Goal: Task Accomplishment & Management: Complete application form

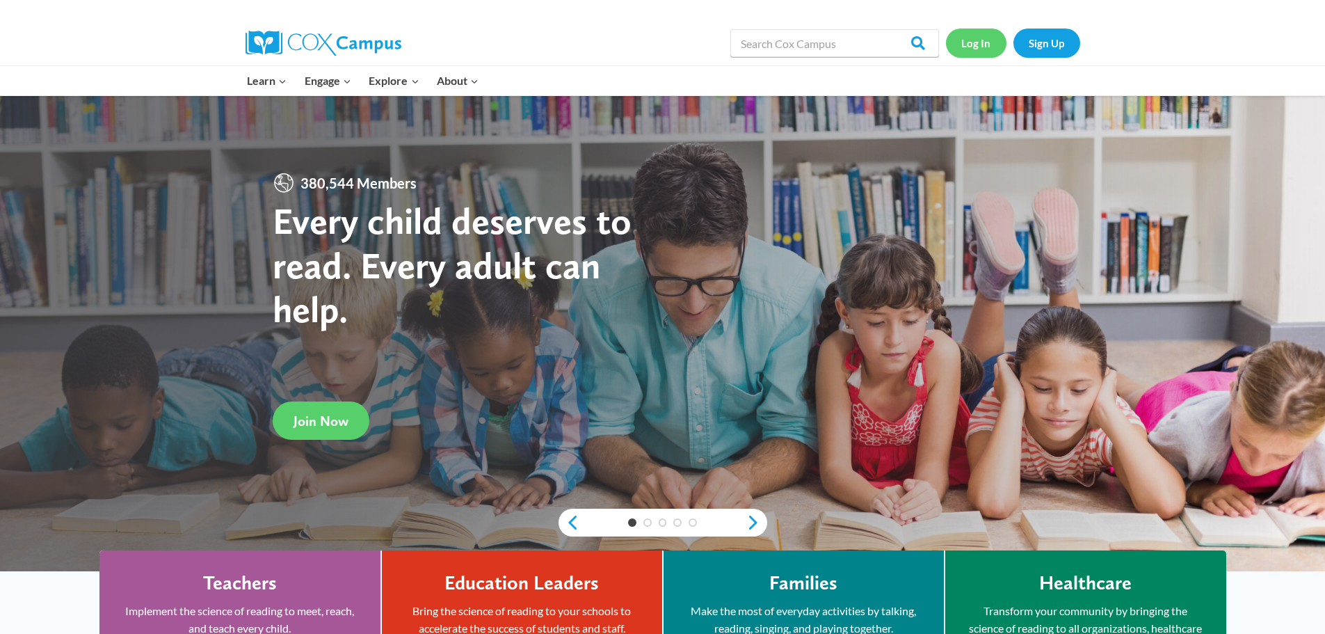
click at [967, 43] on link "Log In" at bounding box center [976, 43] width 61 height 29
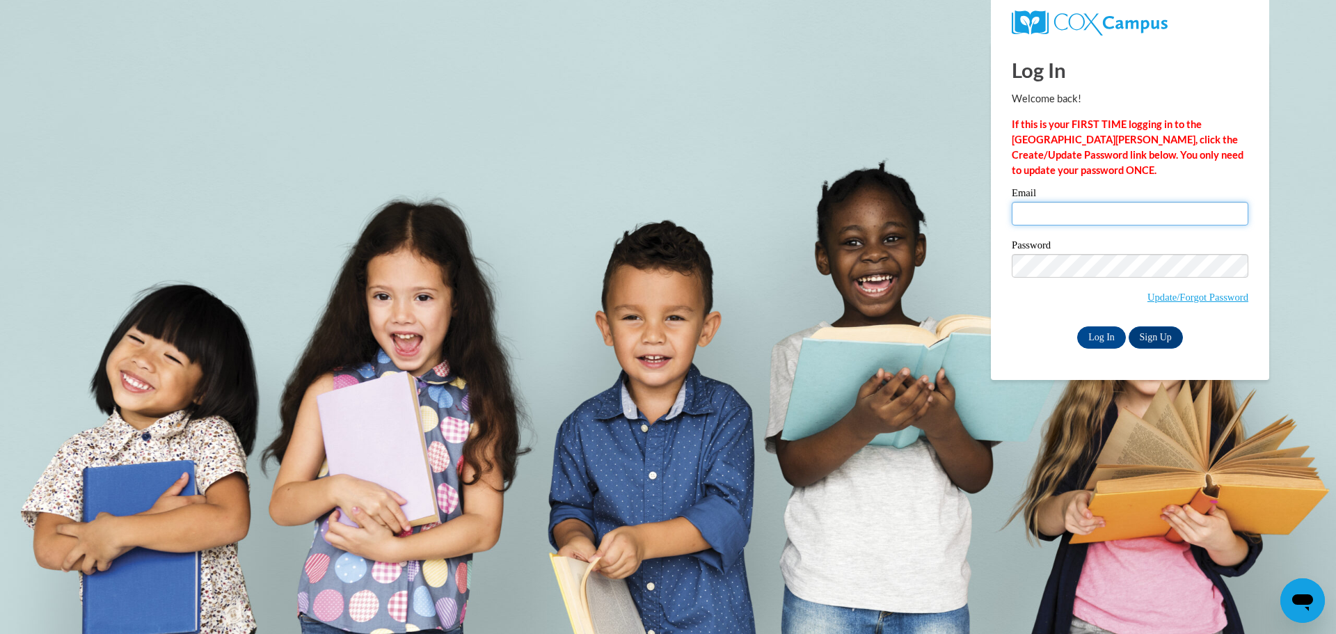
type input "thagman@clintonville.k12.wi.us"
click at [1041, 220] on input "thagman@clintonville.k12.wi.us" at bounding box center [1129, 214] width 236 height 24
click at [1086, 334] on input "Log In" at bounding box center [1101, 337] width 49 height 22
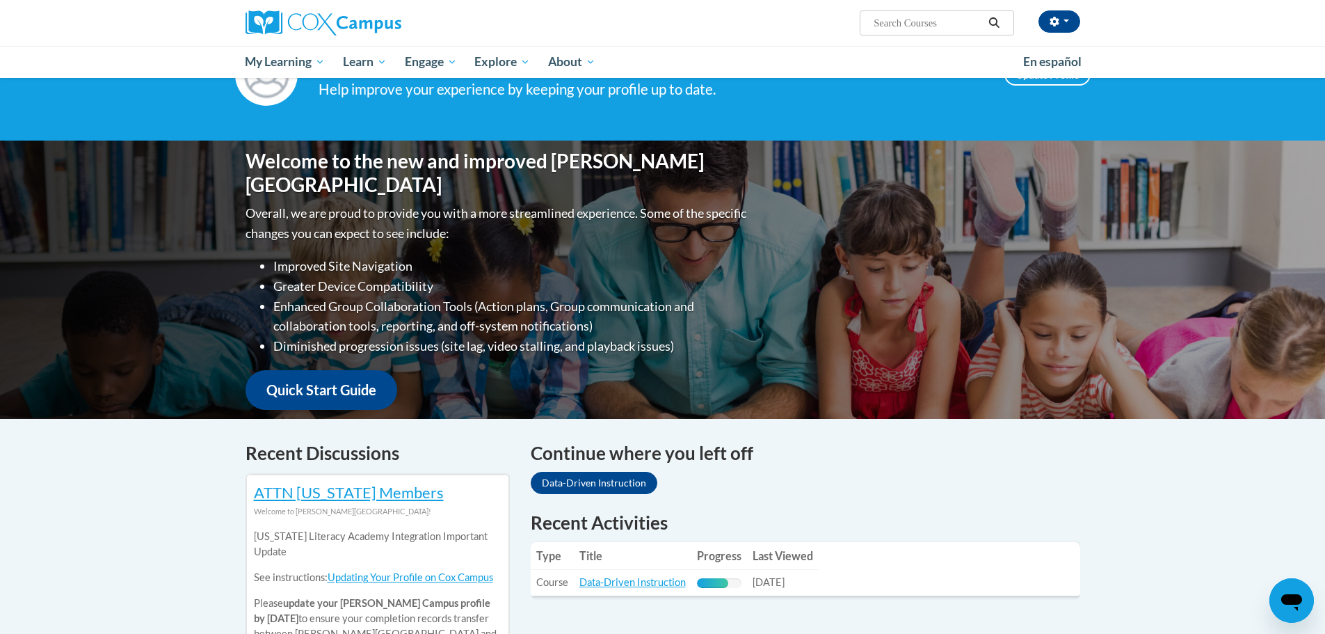
scroll to position [139, 0]
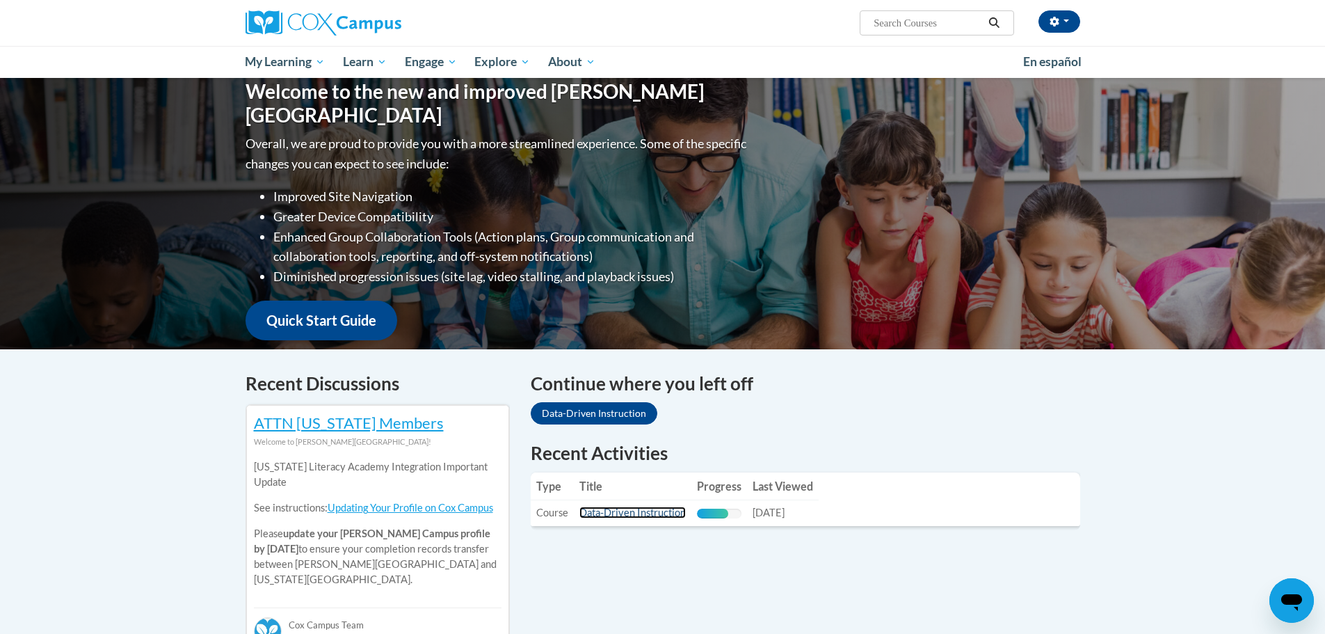
click at [630, 515] on link "Data-Driven Instruction" at bounding box center [632, 512] width 106 height 12
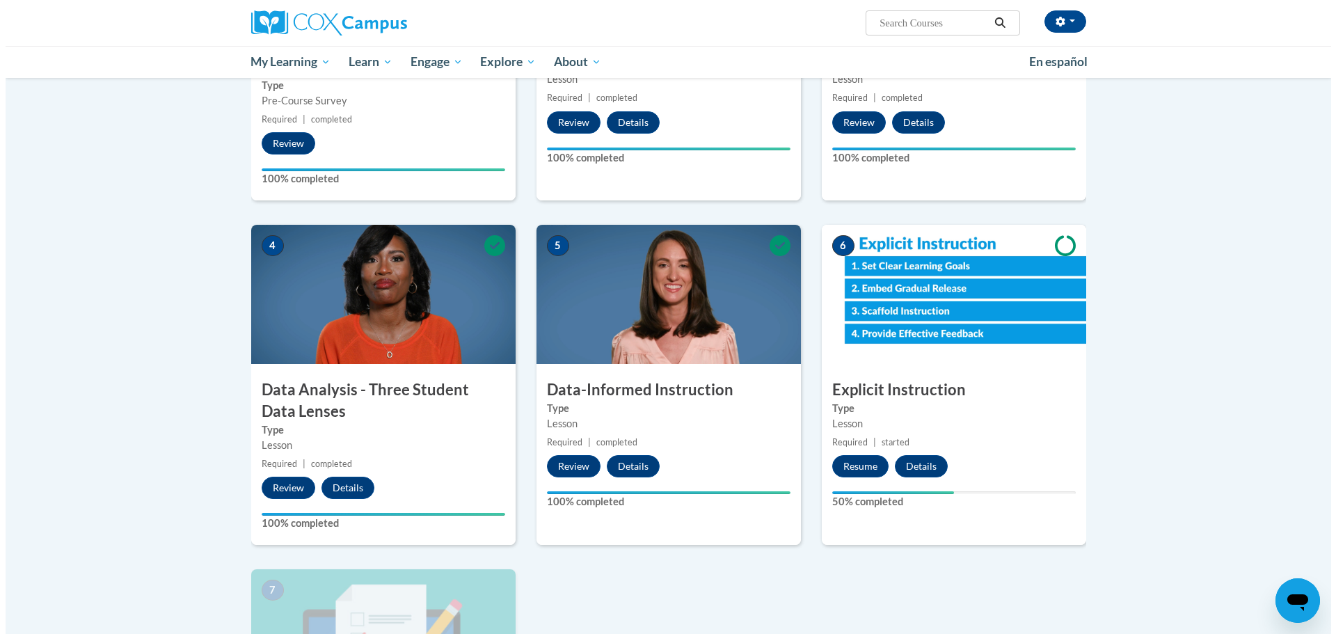
scroll to position [487, 0]
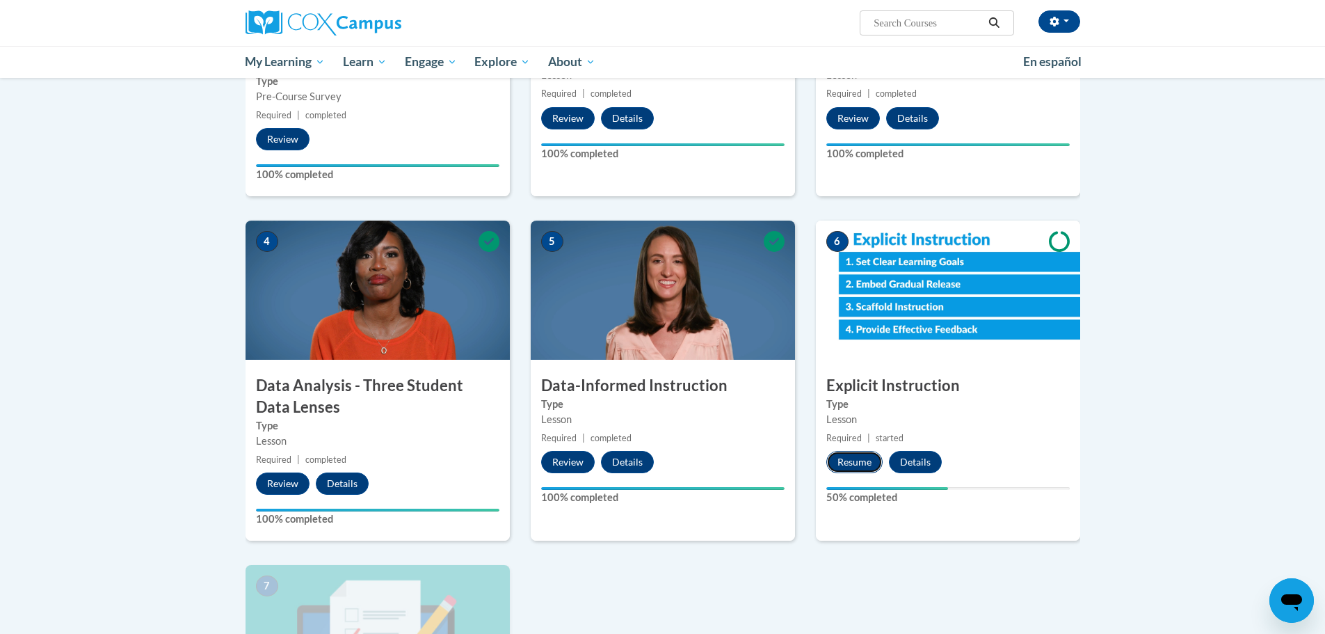
click at [851, 465] on button "Resume" at bounding box center [854, 462] width 56 height 22
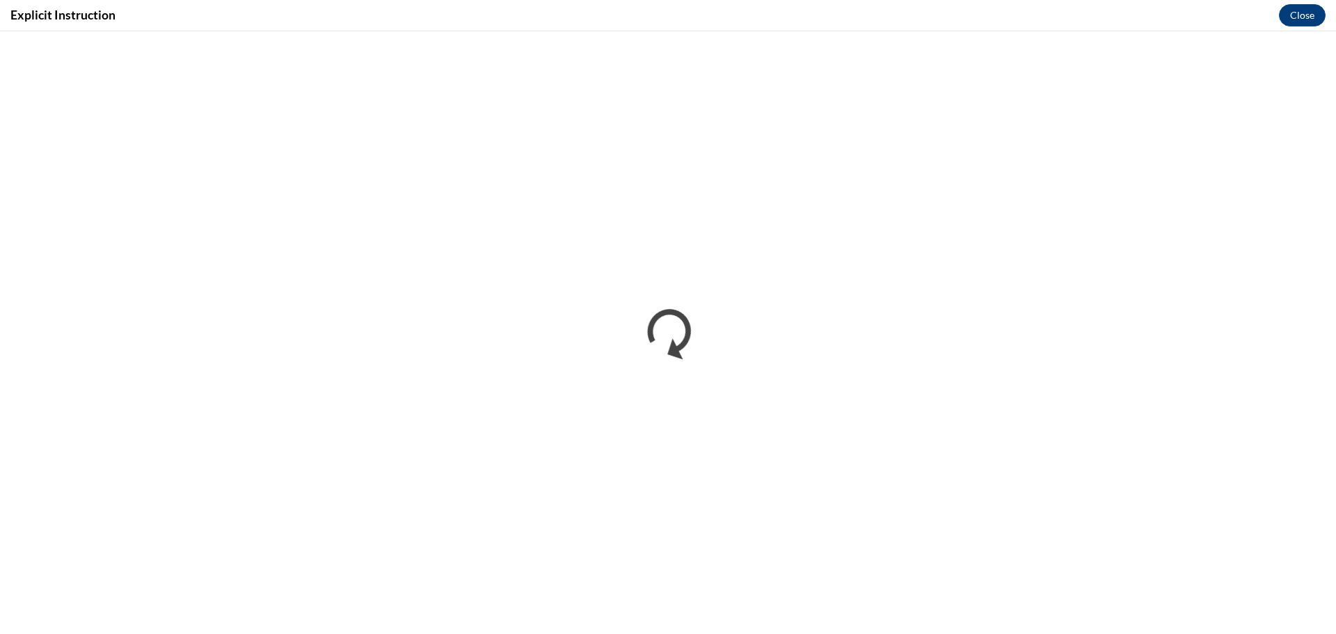
scroll to position [0, 0]
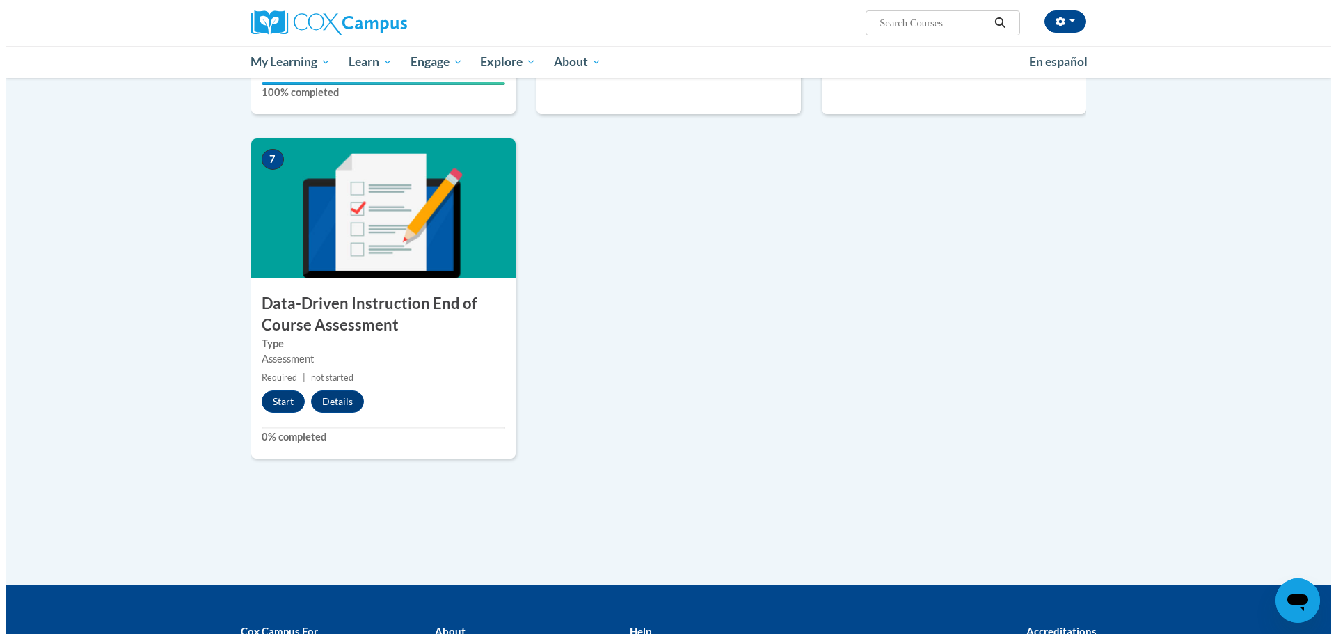
scroll to position [1043, 0]
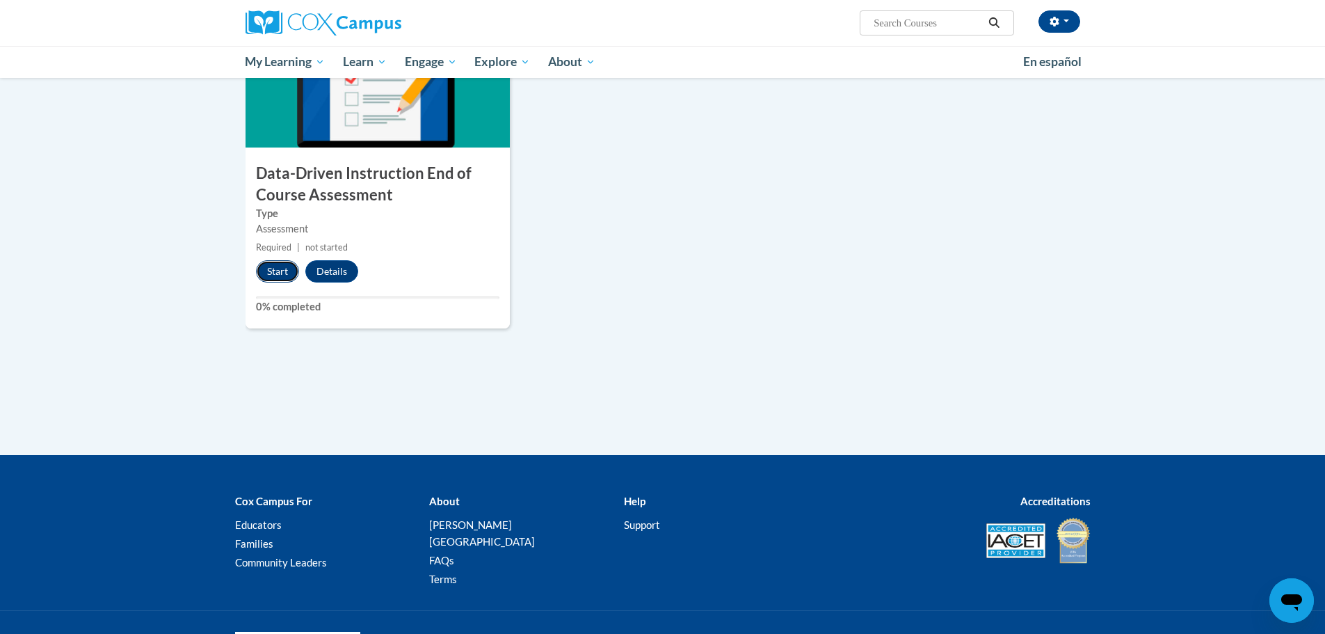
click at [264, 269] on button "Start" at bounding box center [277, 271] width 43 height 22
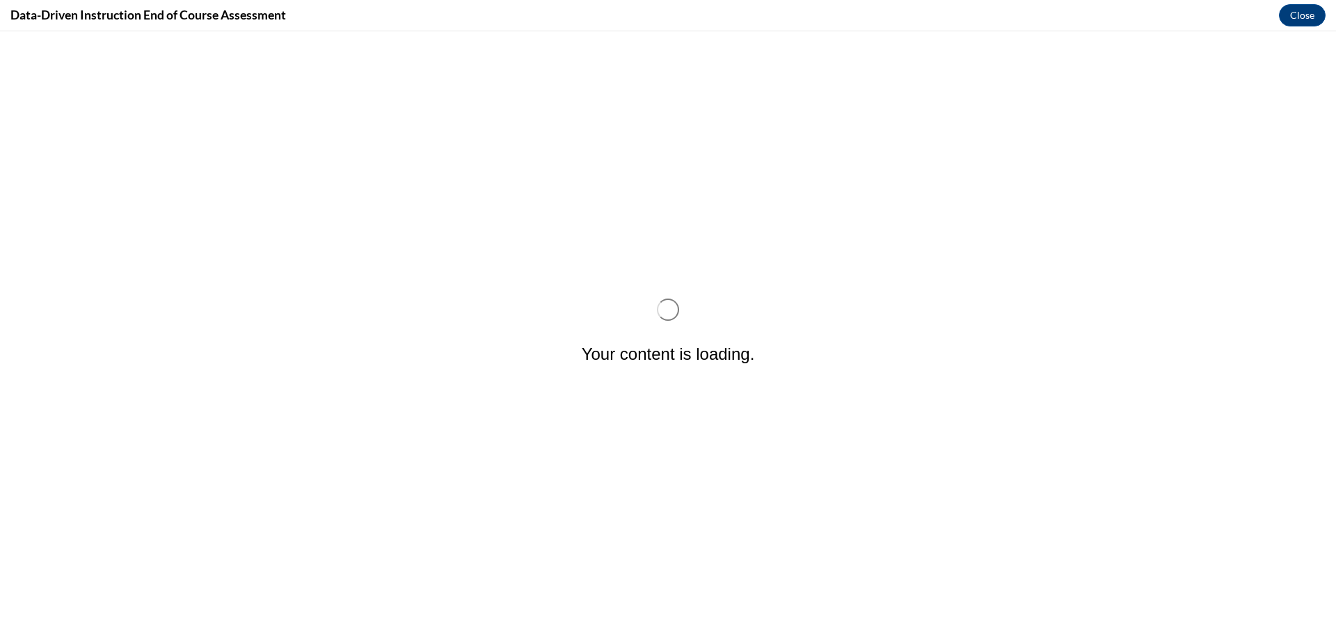
scroll to position [0, 0]
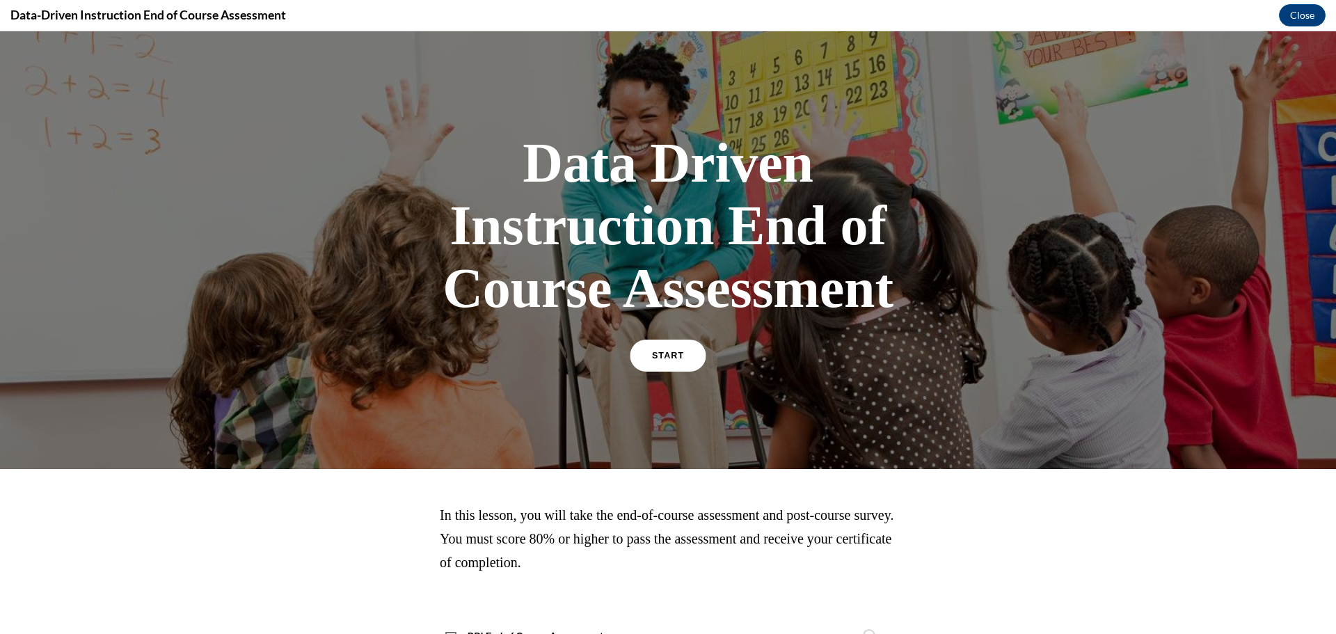
click at [668, 355] on span "START" at bounding box center [668, 356] width 32 height 10
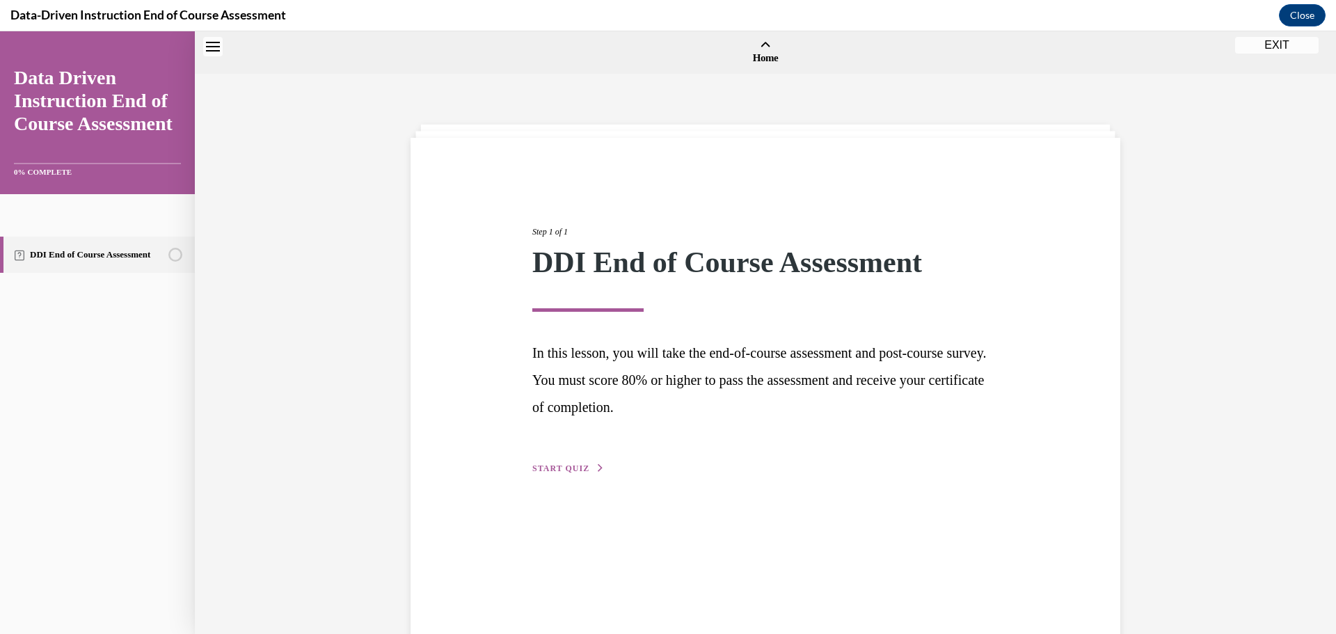
scroll to position [43, 0]
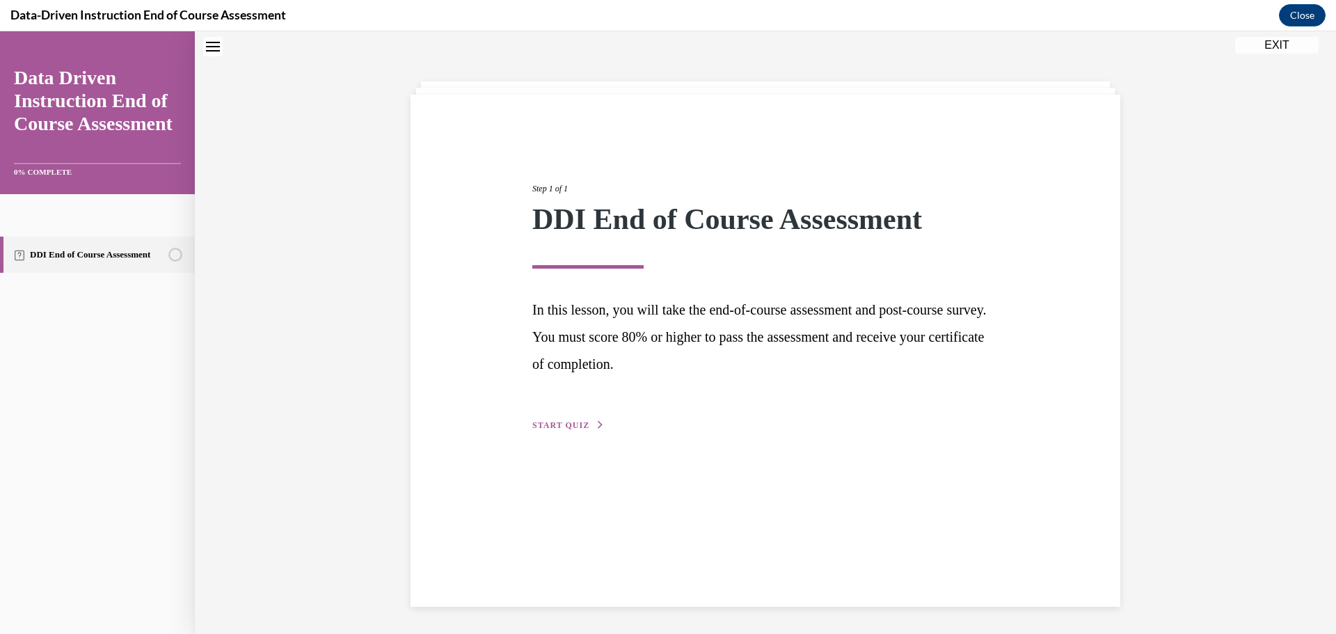
click at [558, 438] on div "Step 1 of 1 DDI End of Course Assessment In this lesson, you will take the end-…" at bounding box center [764, 351] width 709 height 512
click at [562, 431] on button "START QUIZ" at bounding box center [568, 425] width 72 height 13
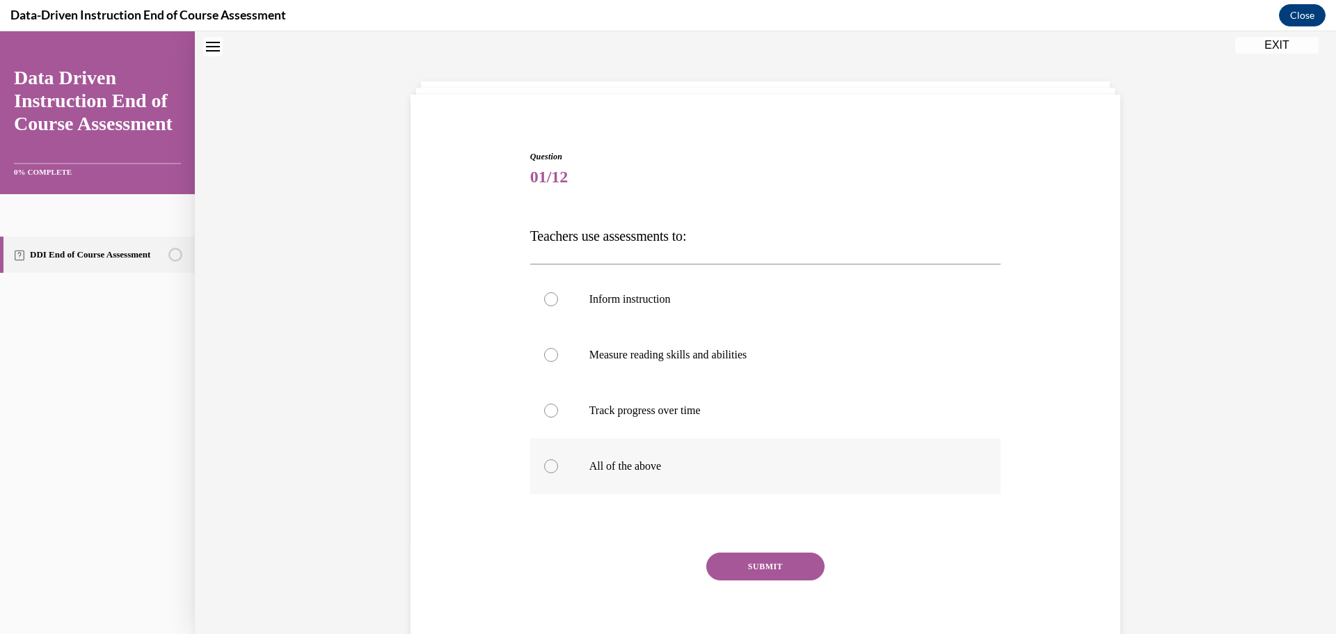
click at [588, 458] on label "All of the above" at bounding box center [765, 466] width 471 height 56
click at [558, 459] on input "All of the above" at bounding box center [551, 466] width 14 height 14
radio input "true"
click at [732, 561] on button "SUBMIT" at bounding box center [765, 566] width 118 height 28
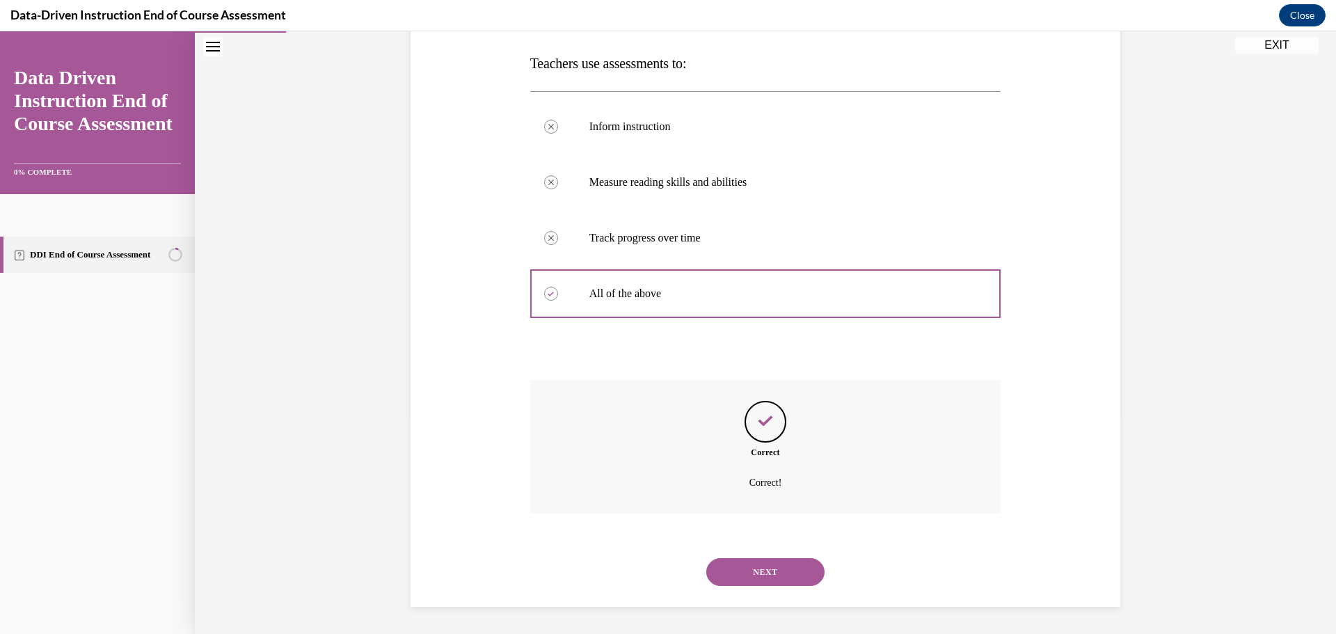
scroll to position [216, 0]
click at [757, 575] on button "NEXT" at bounding box center [765, 571] width 118 height 28
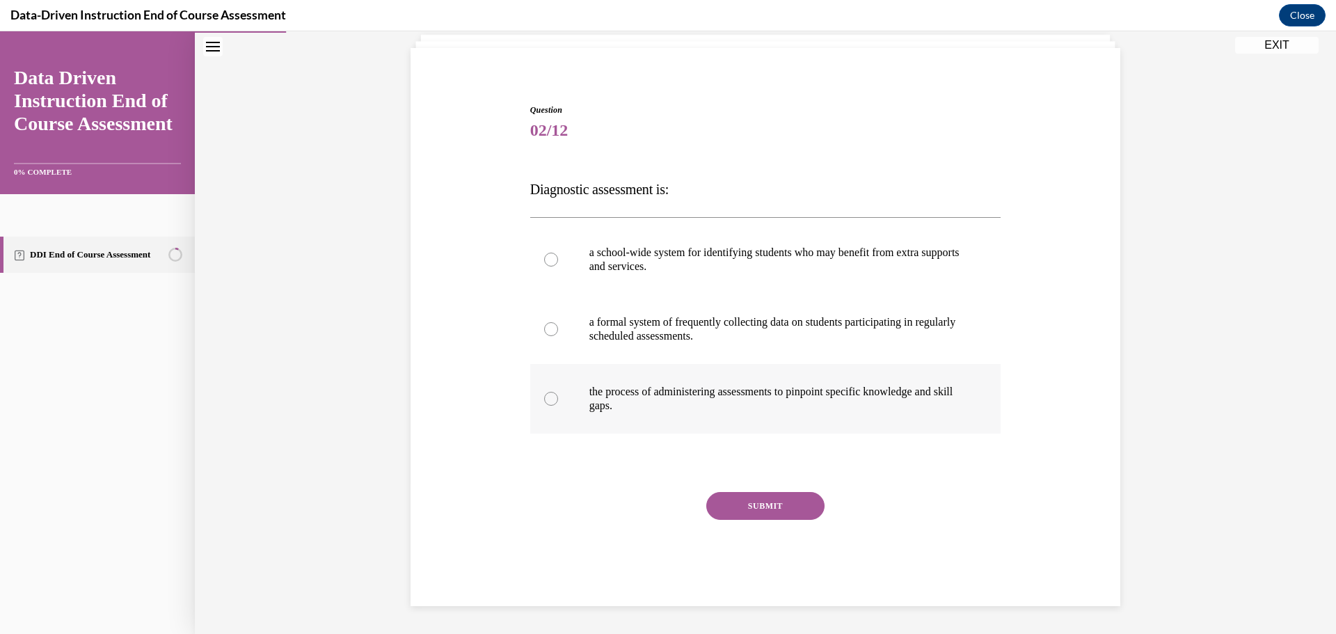
click at [579, 396] on label "the process of administering assessments to pinpoint specific knowledge and ski…" at bounding box center [765, 399] width 471 height 70
click at [558, 396] on input "the process of administering assessments to pinpoint specific knowledge and ski…" at bounding box center [551, 399] width 14 height 14
radio input "true"
click at [742, 509] on button "SUBMIT" at bounding box center [765, 506] width 118 height 28
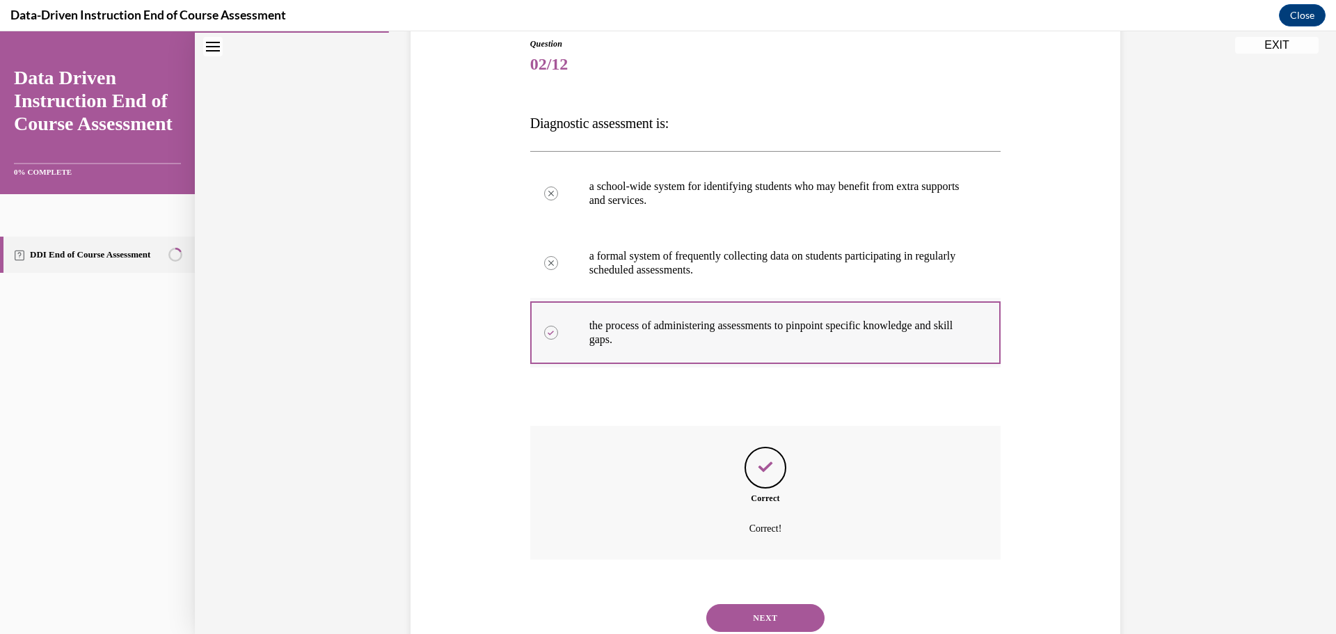
scroll to position [202, 0]
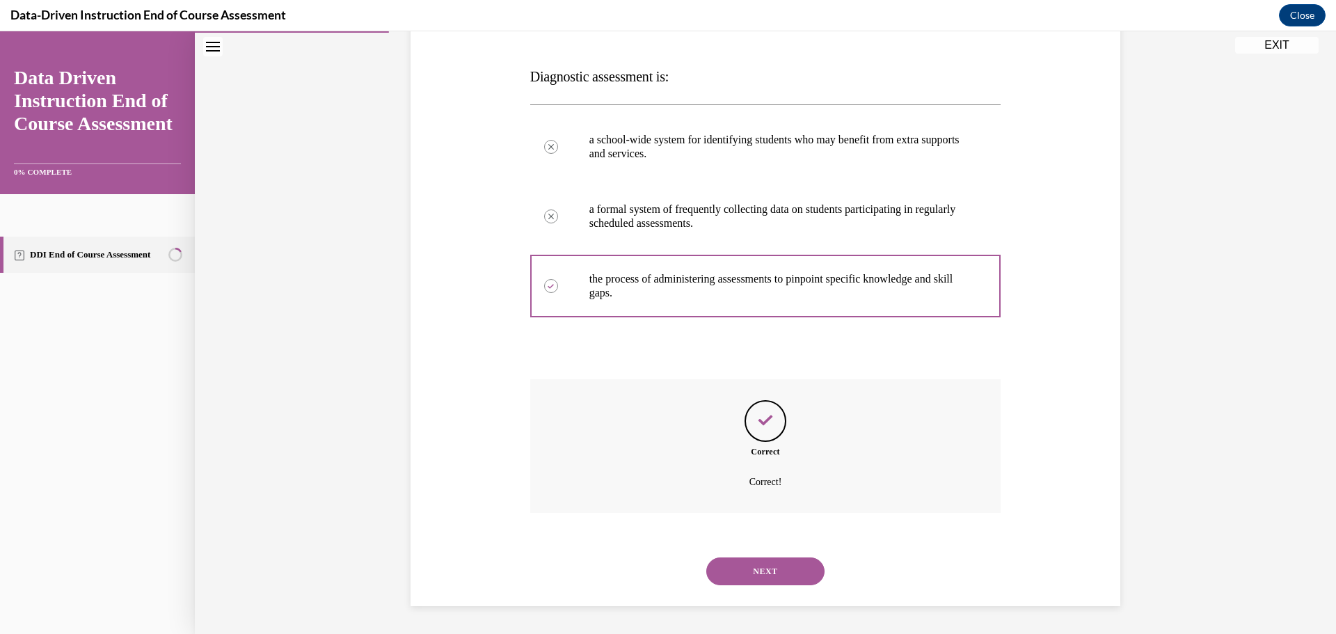
click at [763, 566] on button "NEXT" at bounding box center [765, 571] width 118 height 28
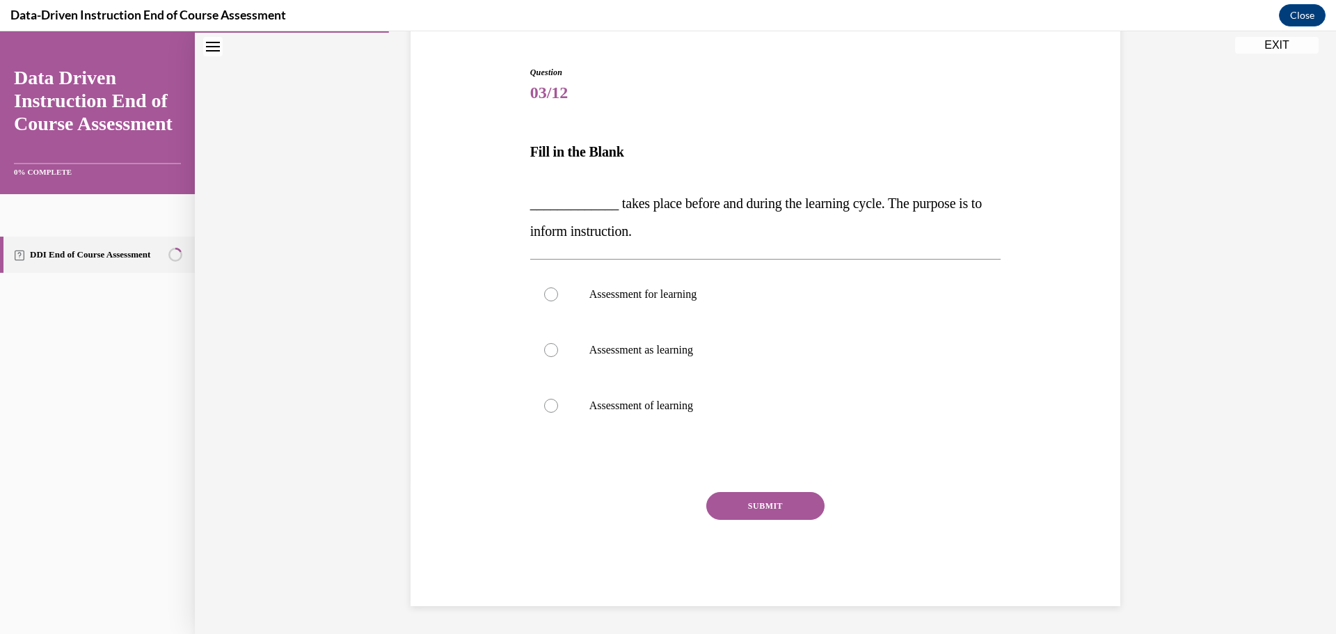
scroll to position [127, 0]
click at [649, 304] on label "Assessment for learning" at bounding box center [765, 294] width 471 height 56
click at [558, 301] on input "Assessment for learning" at bounding box center [551, 294] width 14 height 14
radio input "true"
click at [749, 511] on button "SUBMIT" at bounding box center [765, 506] width 118 height 28
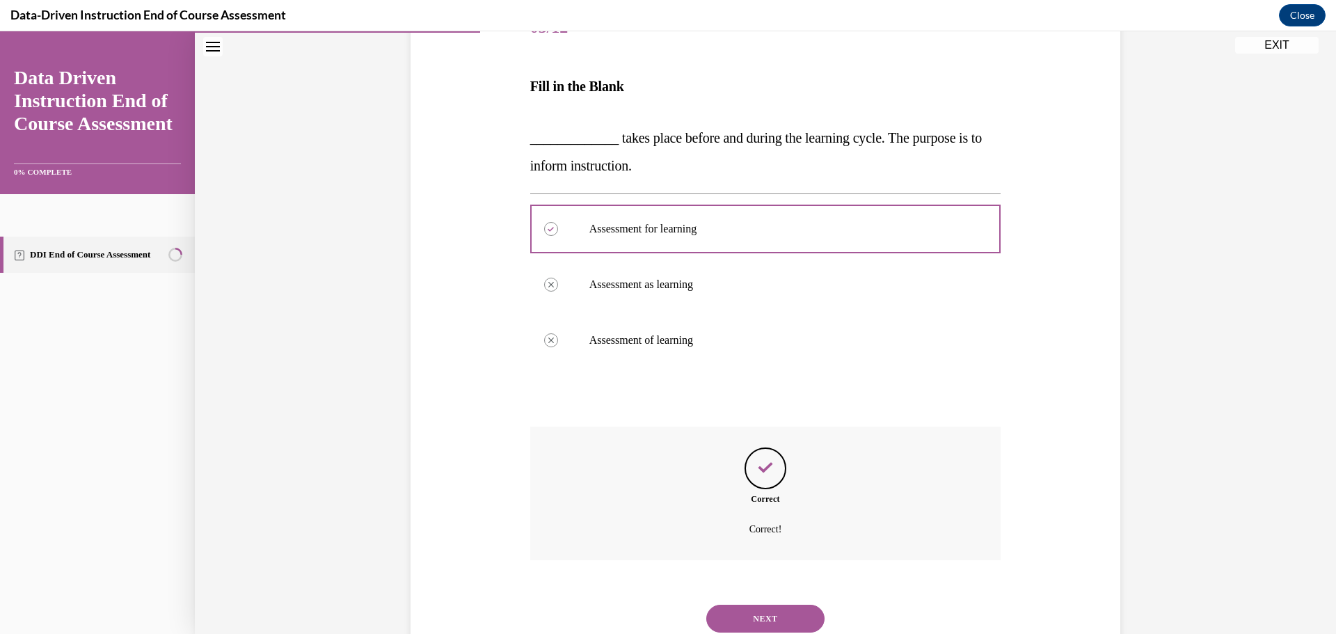
scroll to position [240, 0]
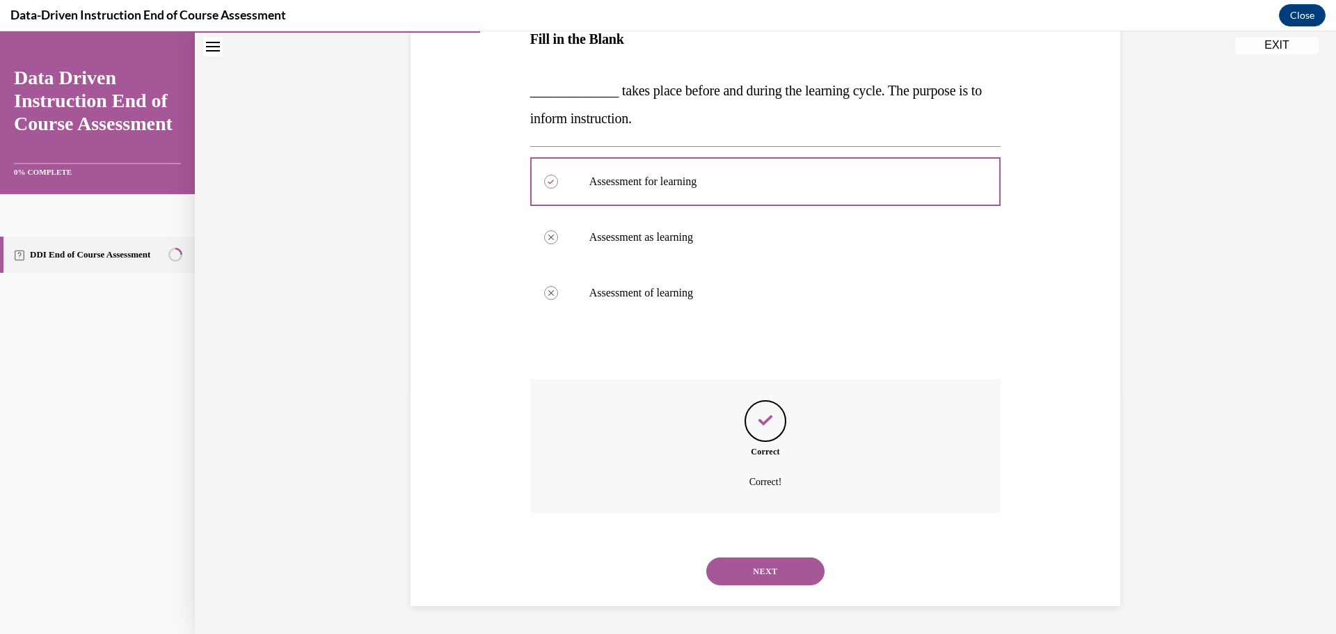
click at [764, 570] on button "NEXT" at bounding box center [765, 571] width 118 height 28
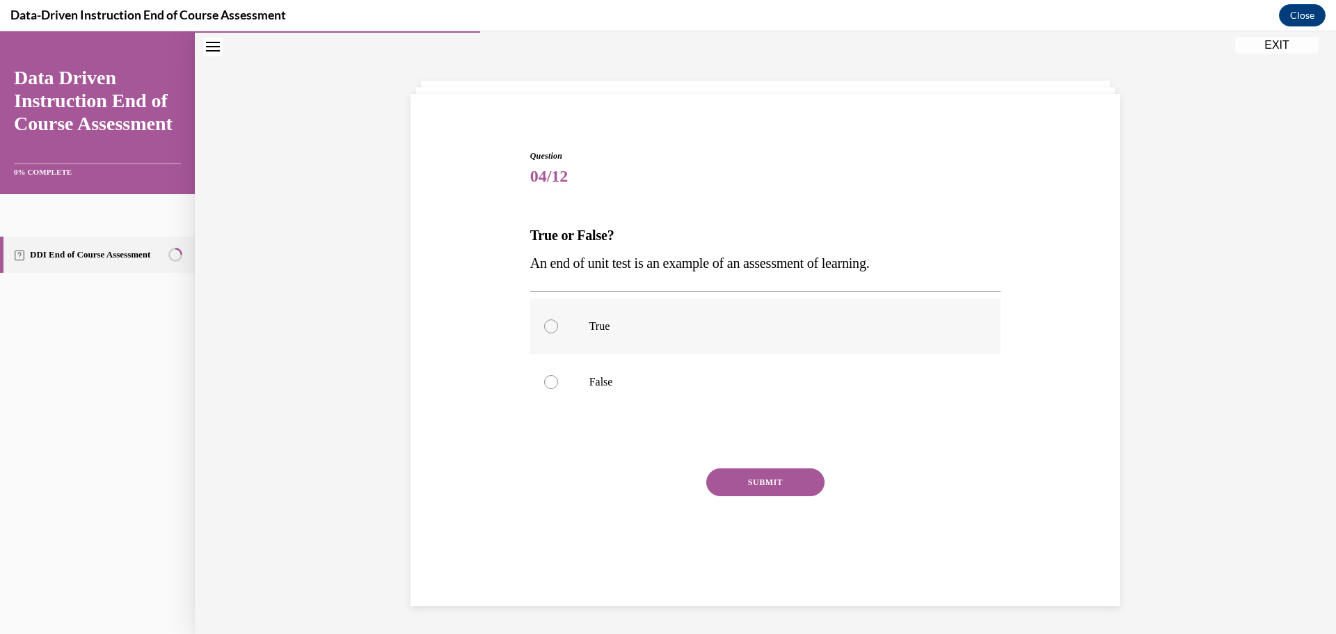
click at [575, 326] on label "True" at bounding box center [765, 326] width 471 height 56
click at [558, 326] on input "True" at bounding box center [551, 326] width 14 height 14
radio input "true"
click at [767, 489] on button "SUBMIT" at bounding box center [765, 482] width 118 height 28
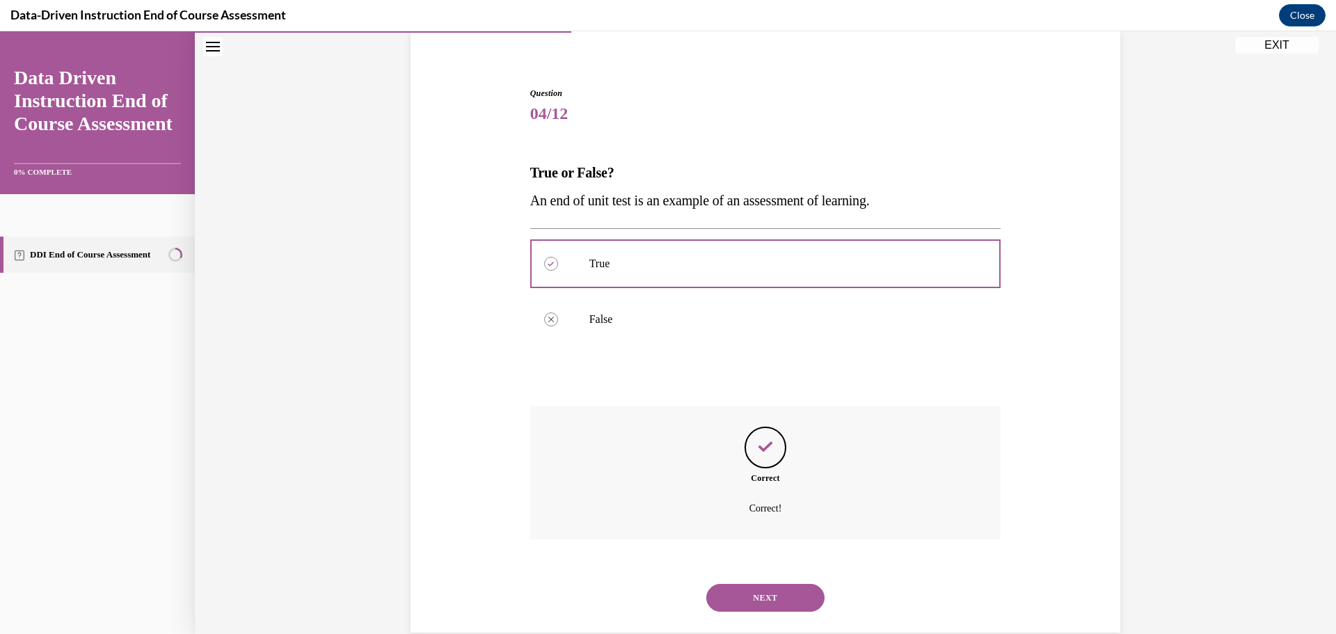
scroll to position [133, 0]
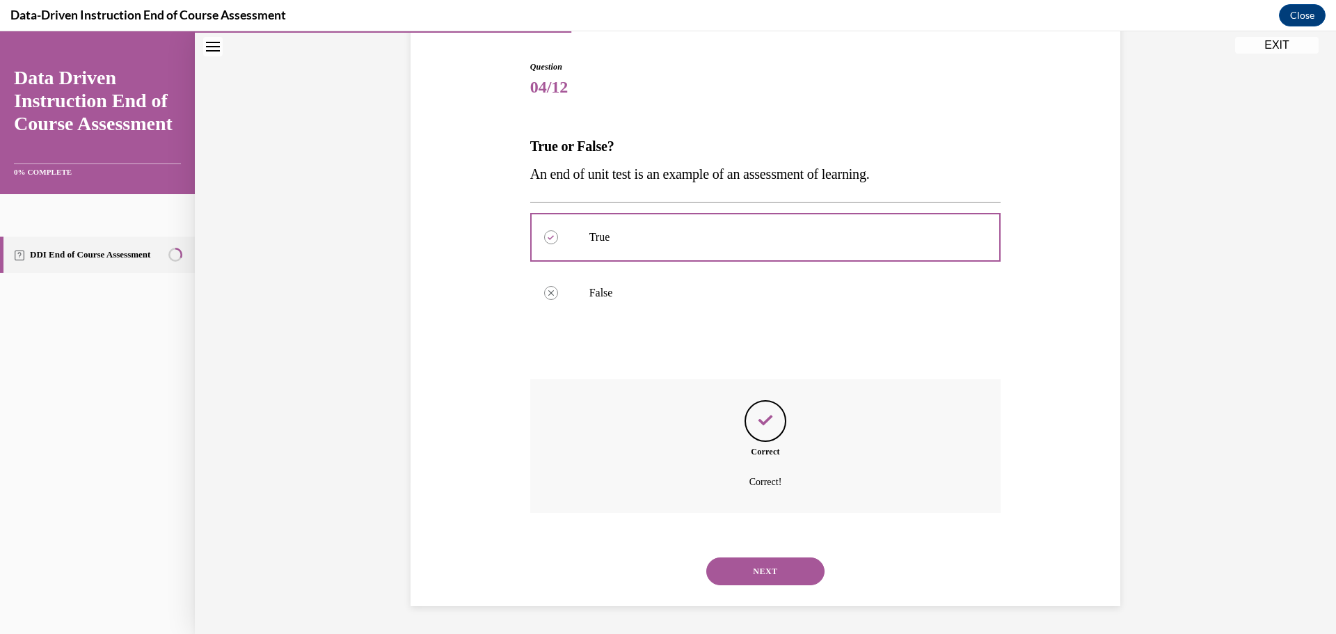
click at [759, 565] on button "NEXT" at bounding box center [765, 571] width 118 height 28
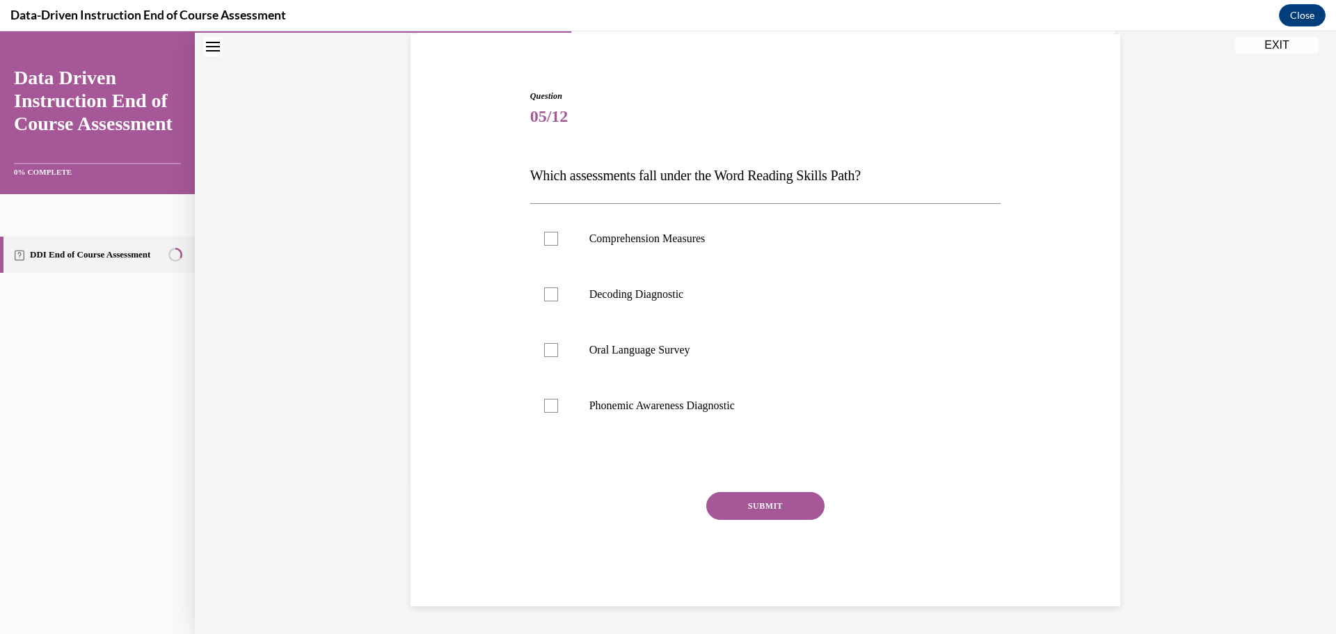
scroll to position [44, 0]
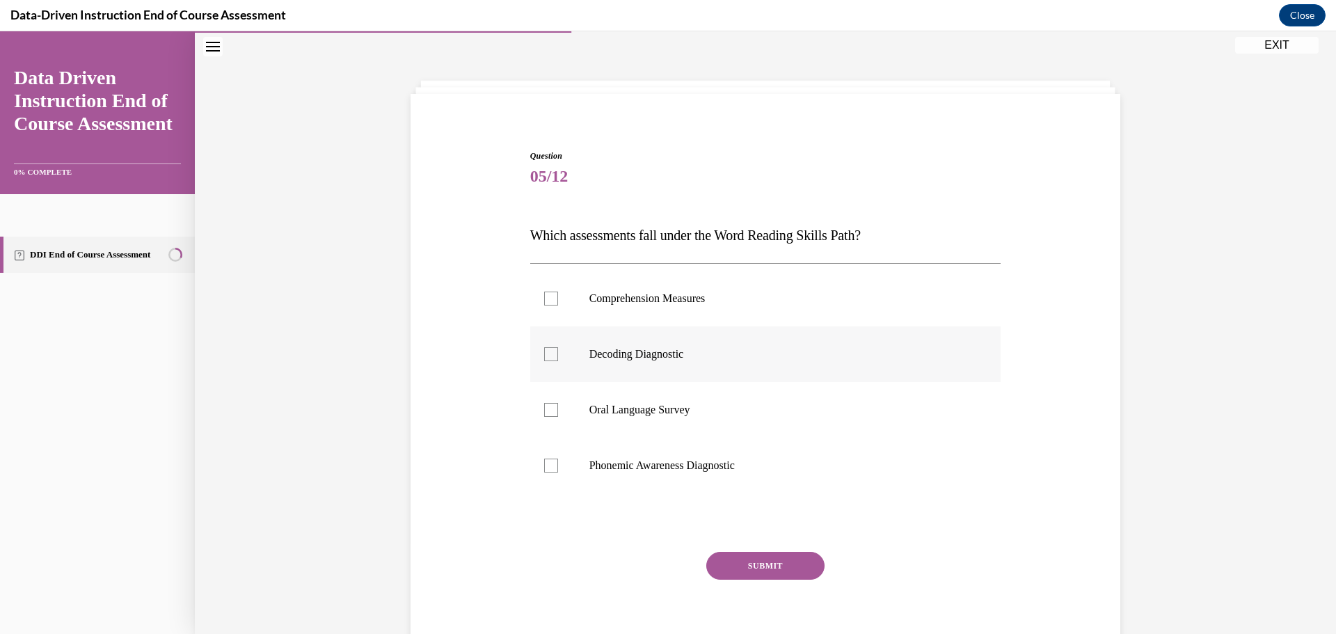
click at [650, 364] on label "Decoding Diagnostic" at bounding box center [765, 354] width 471 height 56
click at [558, 361] on input "Decoding Diagnostic" at bounding box center [551, 354] width 14 height 14
checkbox input "true"
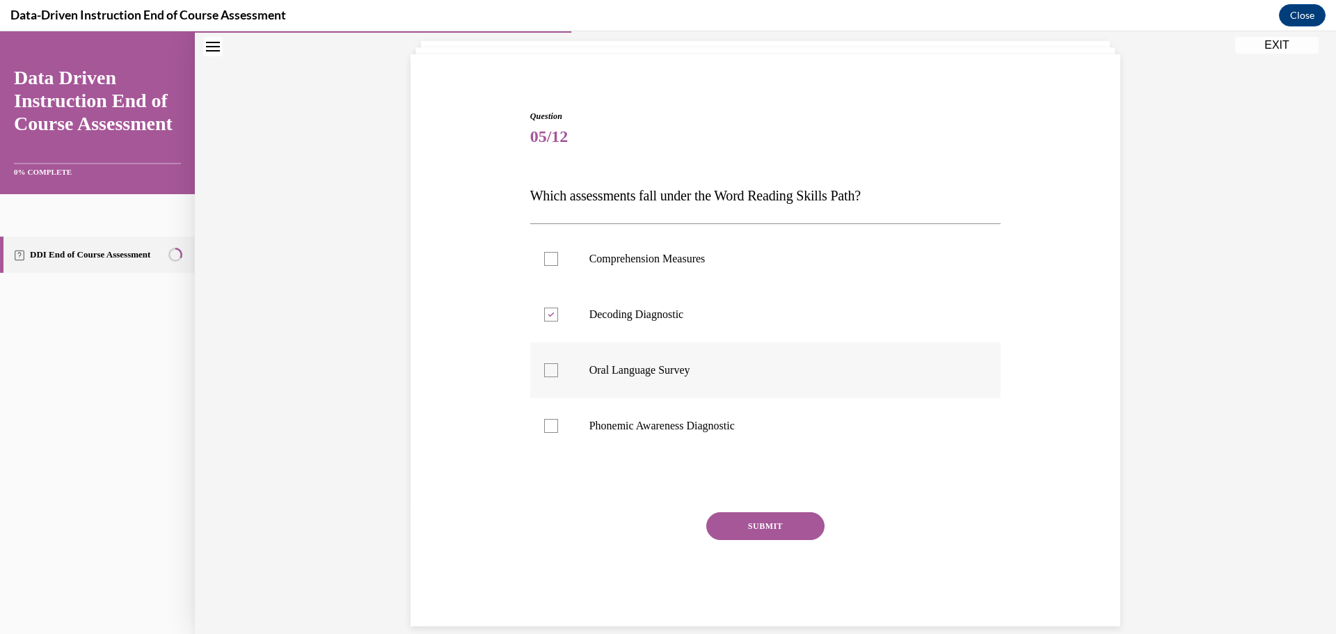
scroll to position [104, 0]
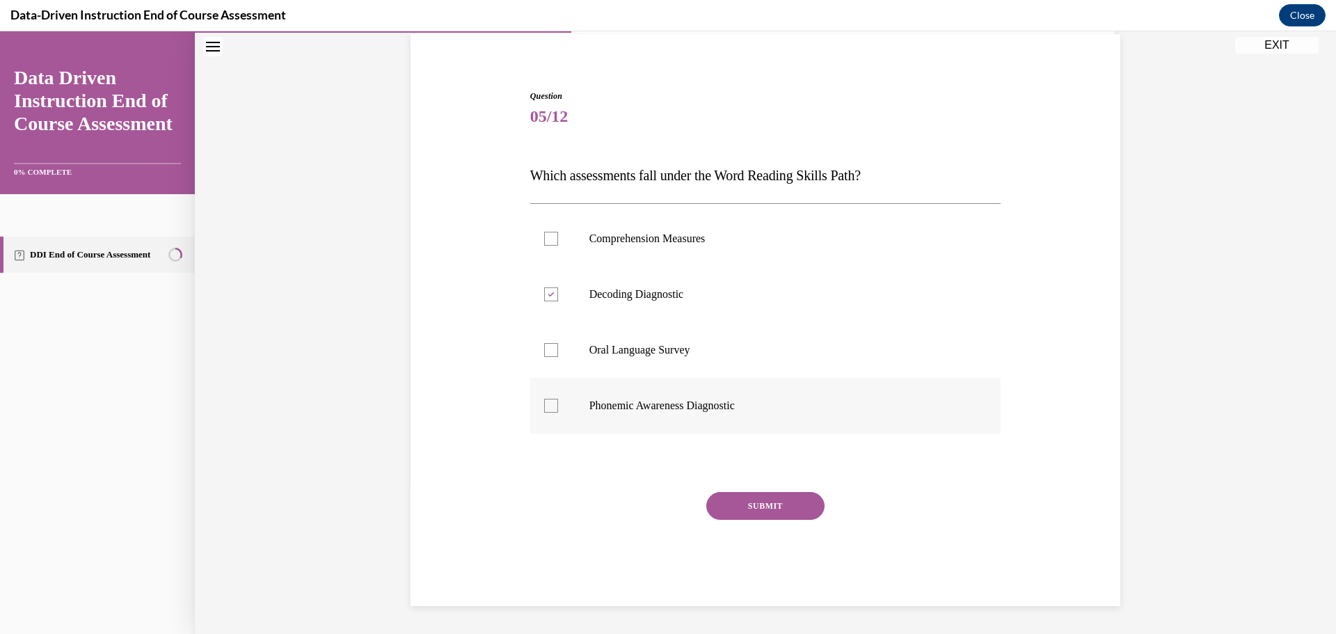
click at [569, 406] on label "Phonemic Awareness Diagnostic" at bounding box center [765, 406] width 471 height 56
click at [558, 406] on input "Phonemic Awareness Diagnostic" at bounding box center [551, 406] width 14 height 14
checkbox input "true"
click at [757, 506] on button "SUBMIT" at bounding box center [765, 506] width 118 height 28
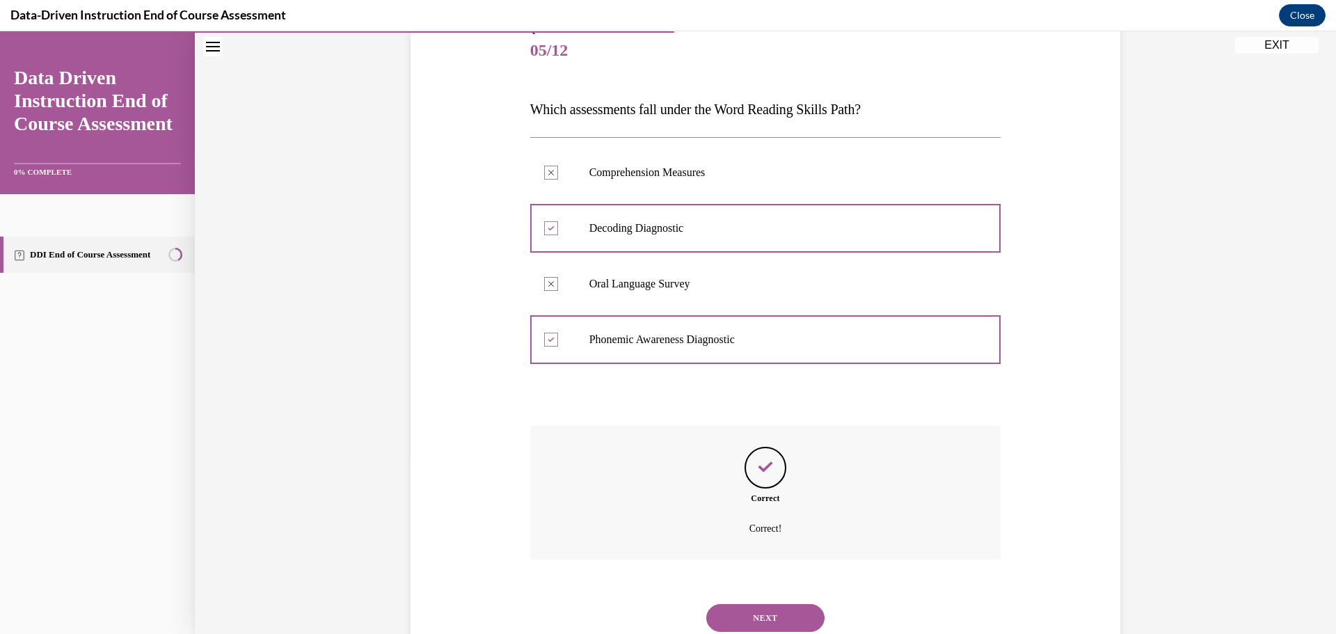
scroll to position [216, 0]
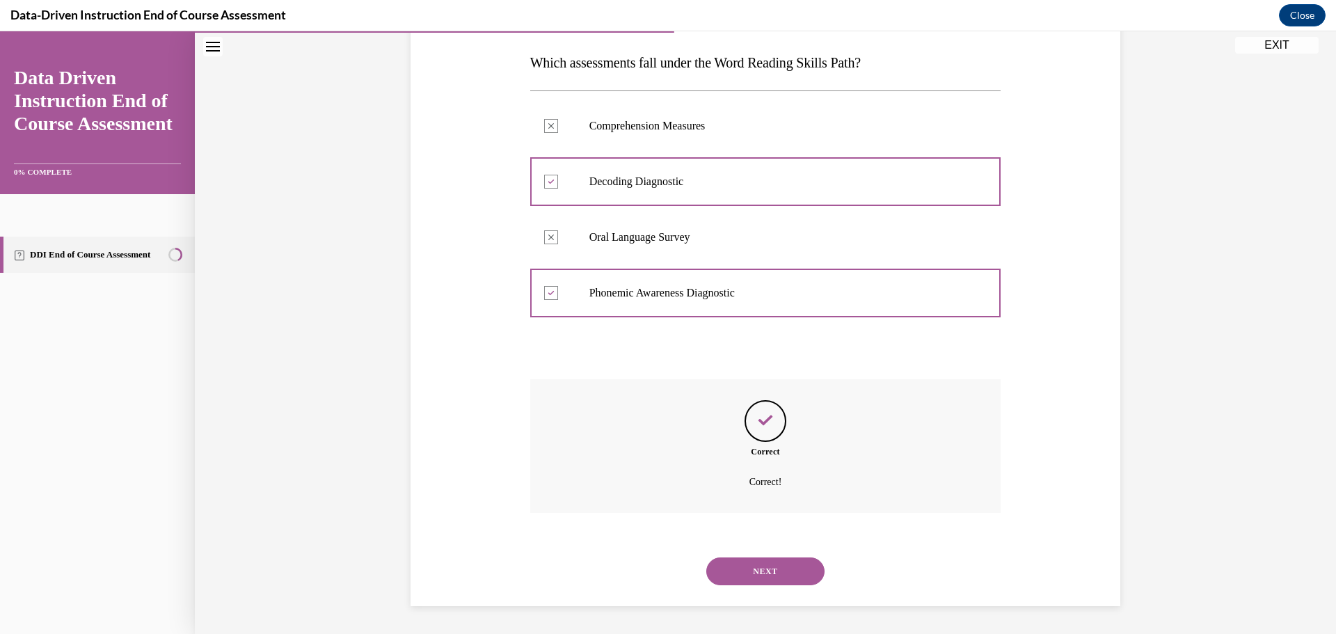
click at [778, 563] on button "NEXT" at bounding box center [765, 571] width 118 height 28
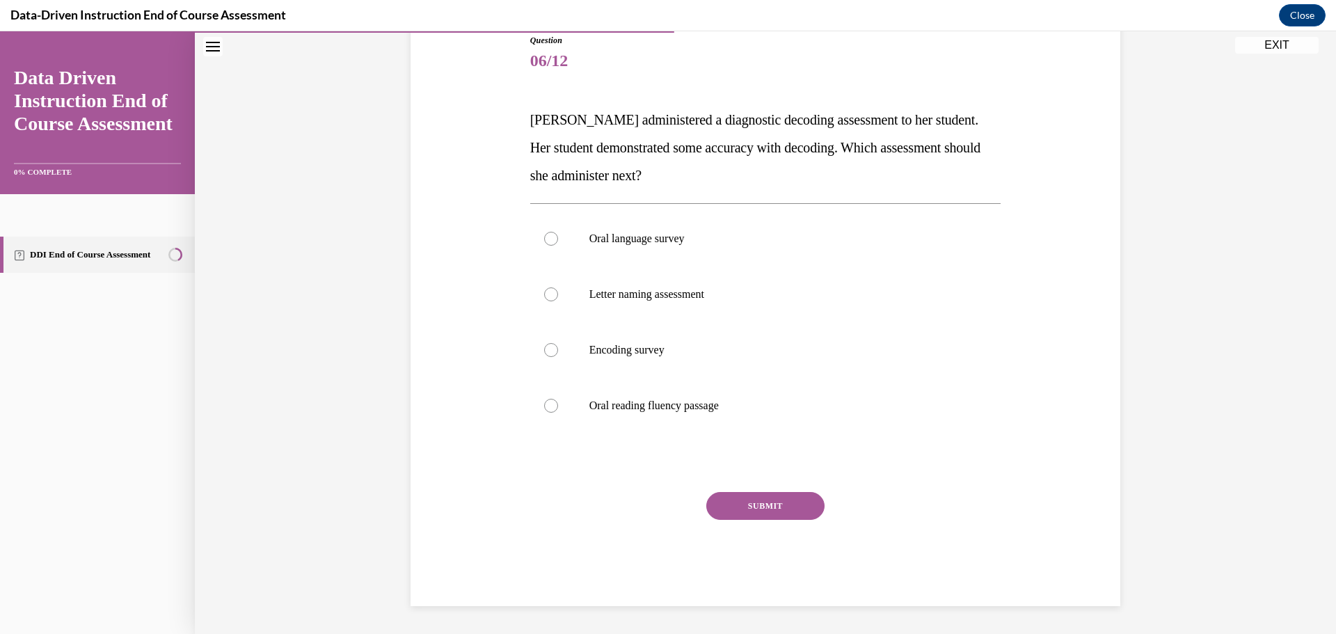
scroll to position [155, 0]
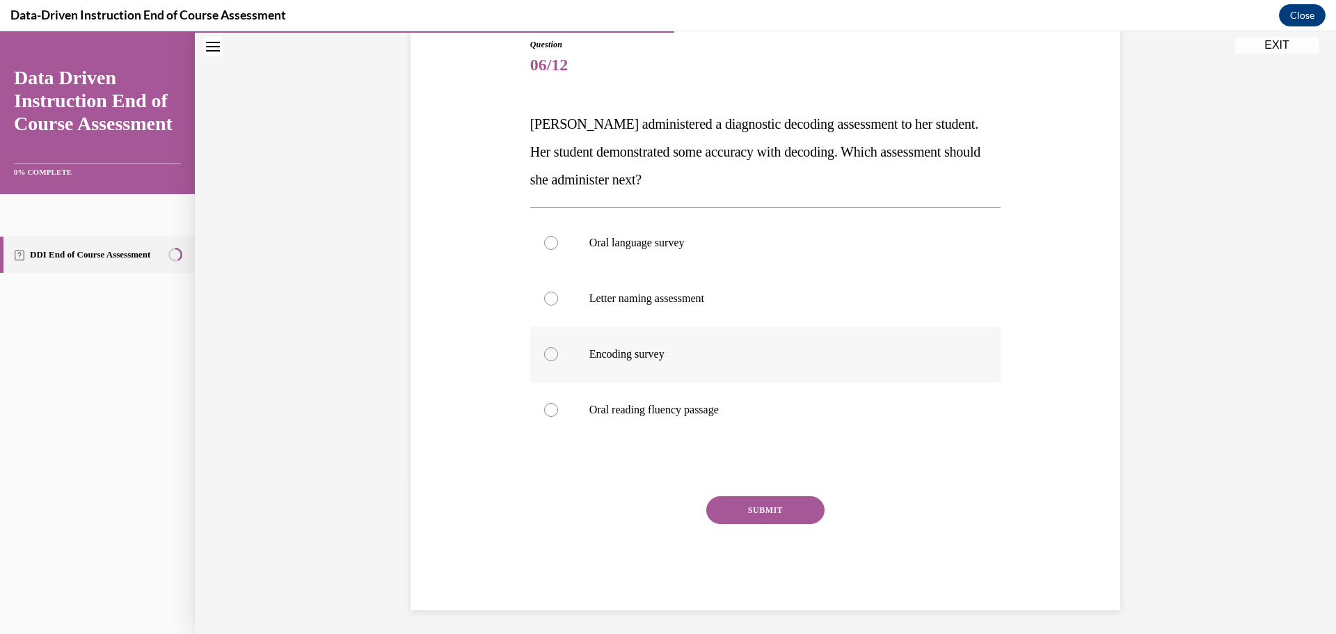
click at [634, 361] on label "Encoding survey" at bounding box center [765, 354] width 471 height 56
click at [558, 361] on input "Encoding survey" at bounding box center [551, 354] width 14 height 14
radio input "true"
click at [767, 501] on button "SUBMIT" at bounding box center [765, 510] width 118 height 28
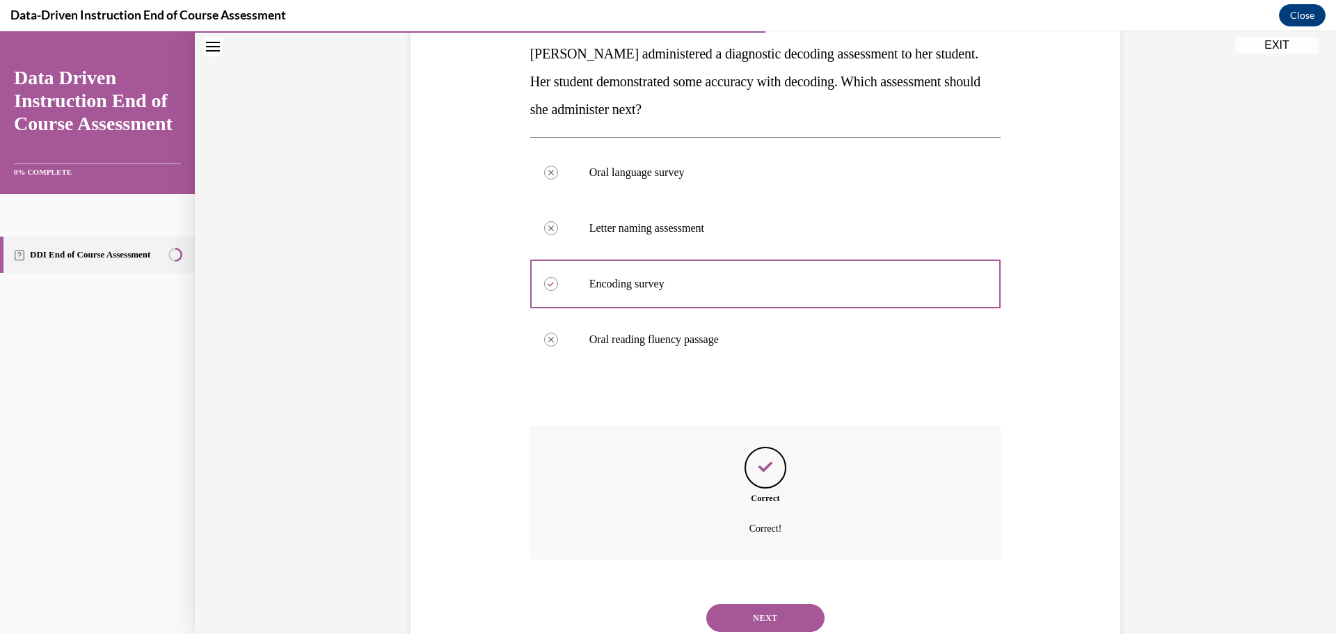
scroll to position [272, 0]
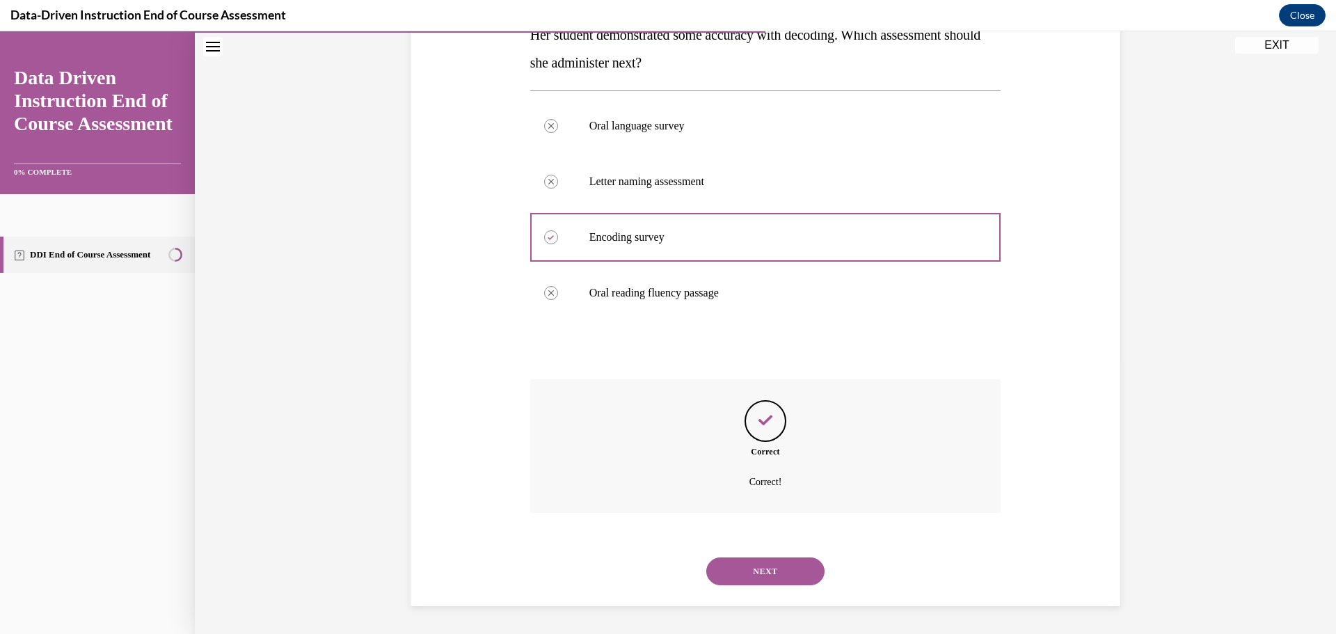
click at [759, 568] on button "NEXT" at bounding box center [765, 571] width 118 height 28
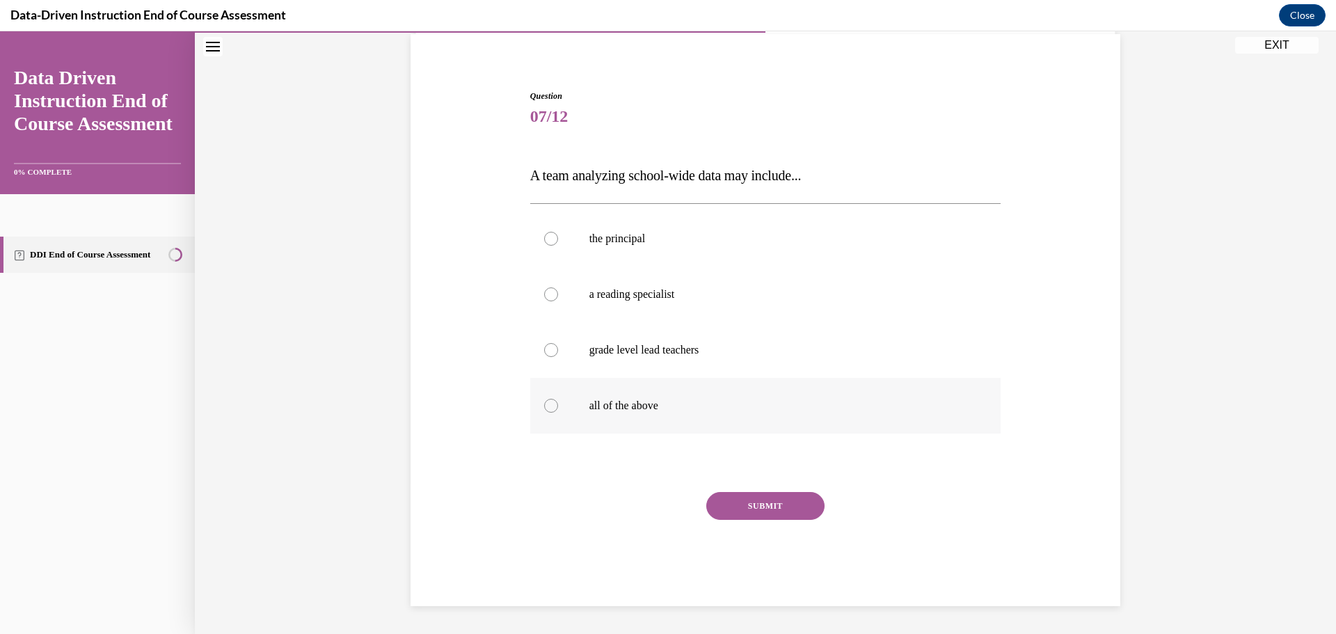
click at [604, 406] on p "all of the above" at bounding box center [777, 406] width 377 height 14
click at [558, 406] on input "all of the above" at bounding box center [551, 406] width 14 height 14
radio input "true"
click at [777, 506] on button "SUBMIT" at bounding box center [765, 506] width 118 height 28
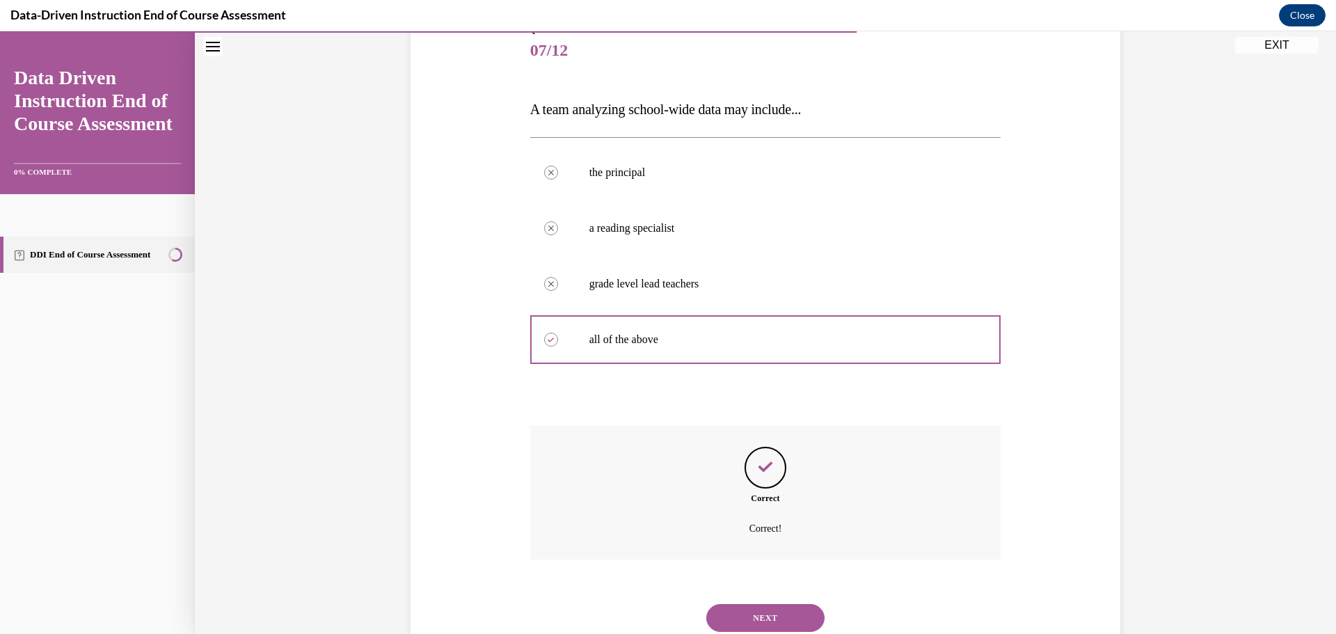
scroll to position [216, 0]
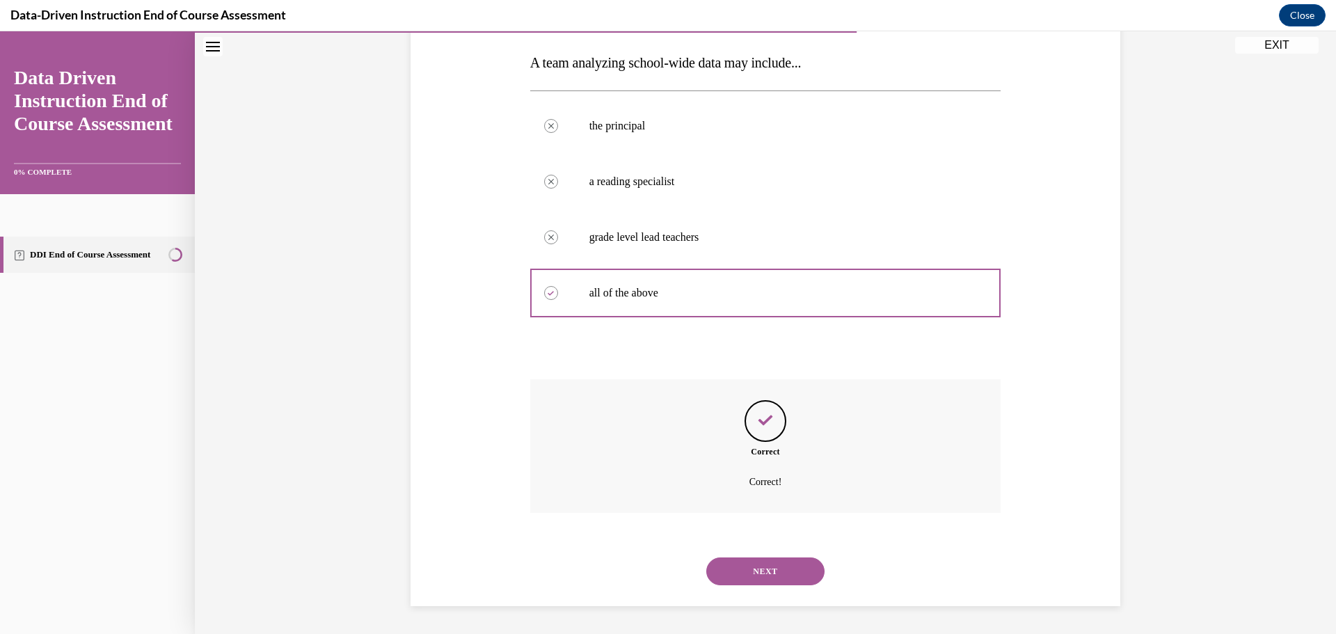
click at [763, 575] on button "NEXT" at bounding box center [765, 571] width 118 height 28
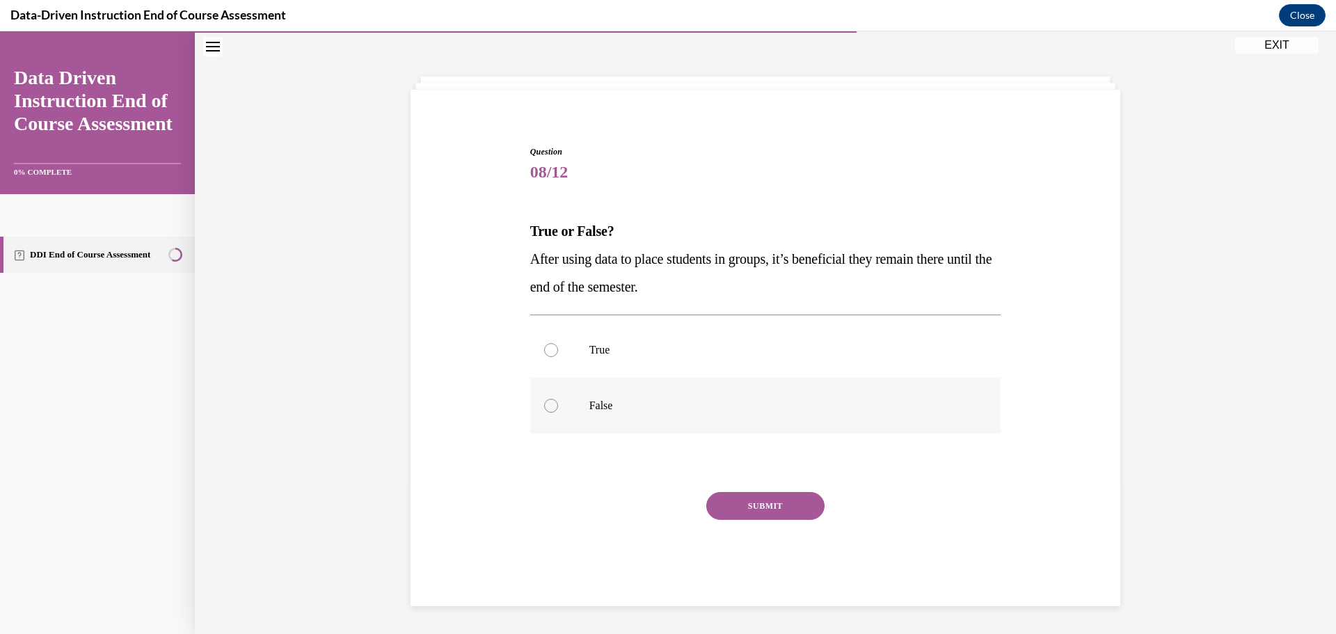
click at [567, 412] on label "False" at bounding box center [765, 406] width 471 height 56
click at [558, 412] on input "False" at bounding box center [551, 406] width 14 height 14
radio input "true"
click at [764, 515] on button "SUBMIT" at bounding box center [765, 506] width 118 height 28
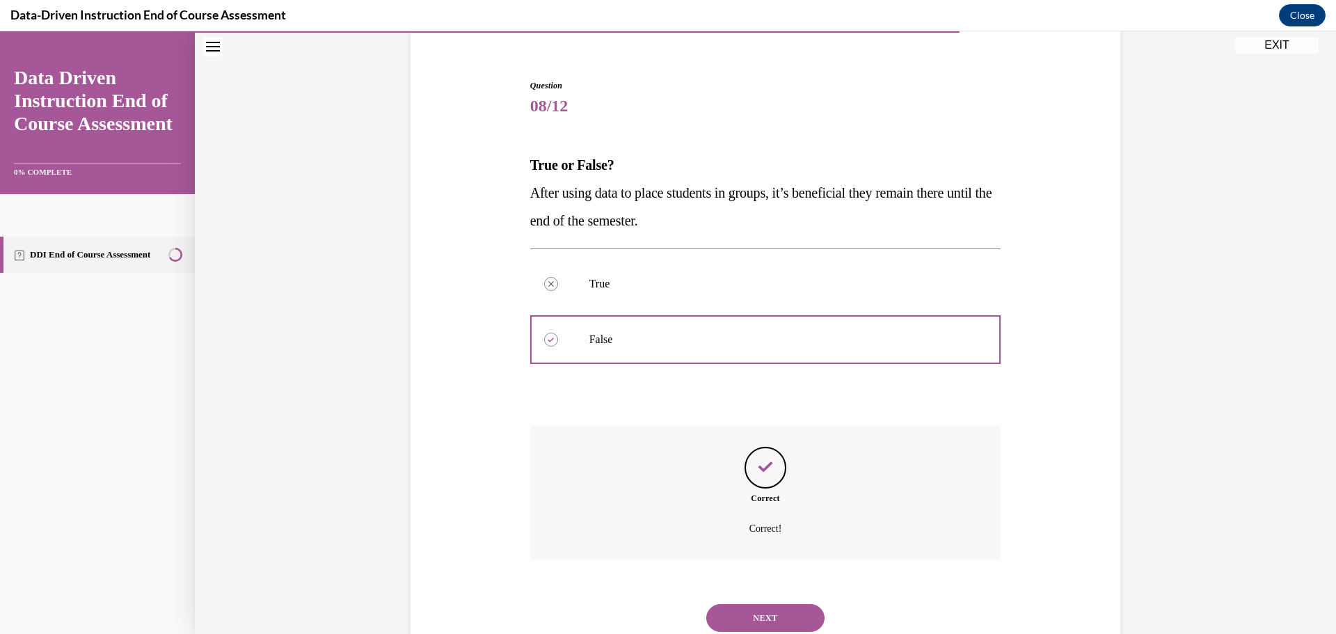
scroll to position [161, 0]
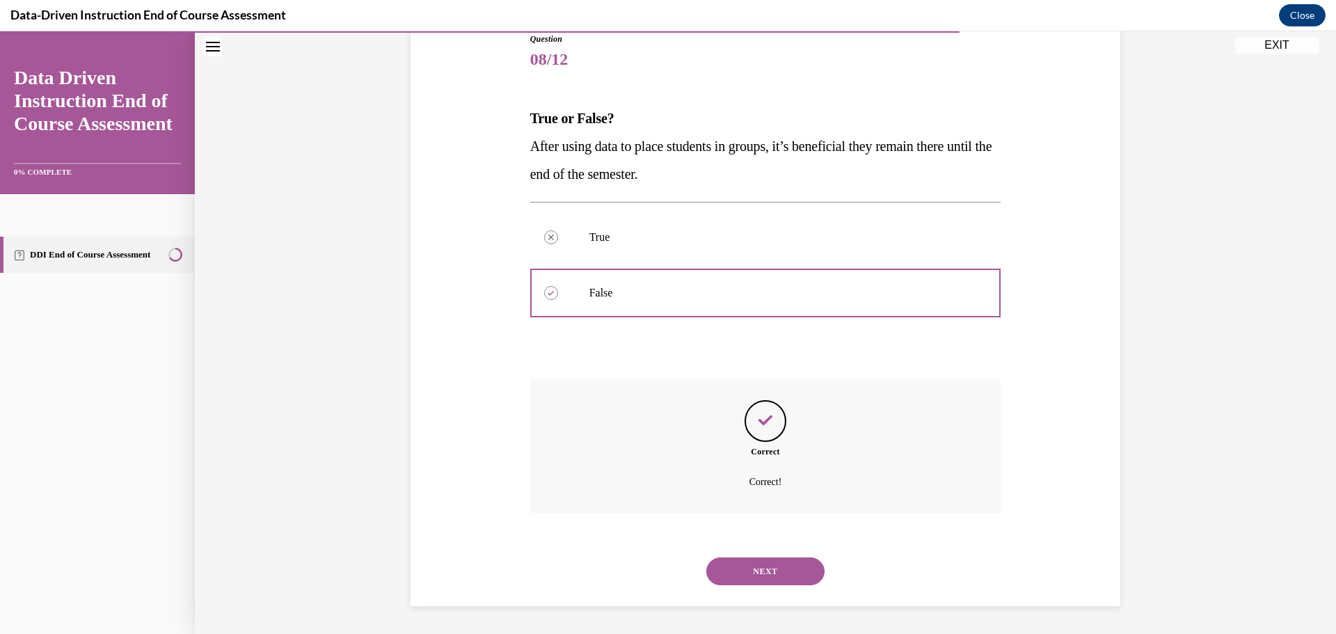
click at [769, 569] on button "NEXT" at bounding box center [765, 571] width 118 height 28
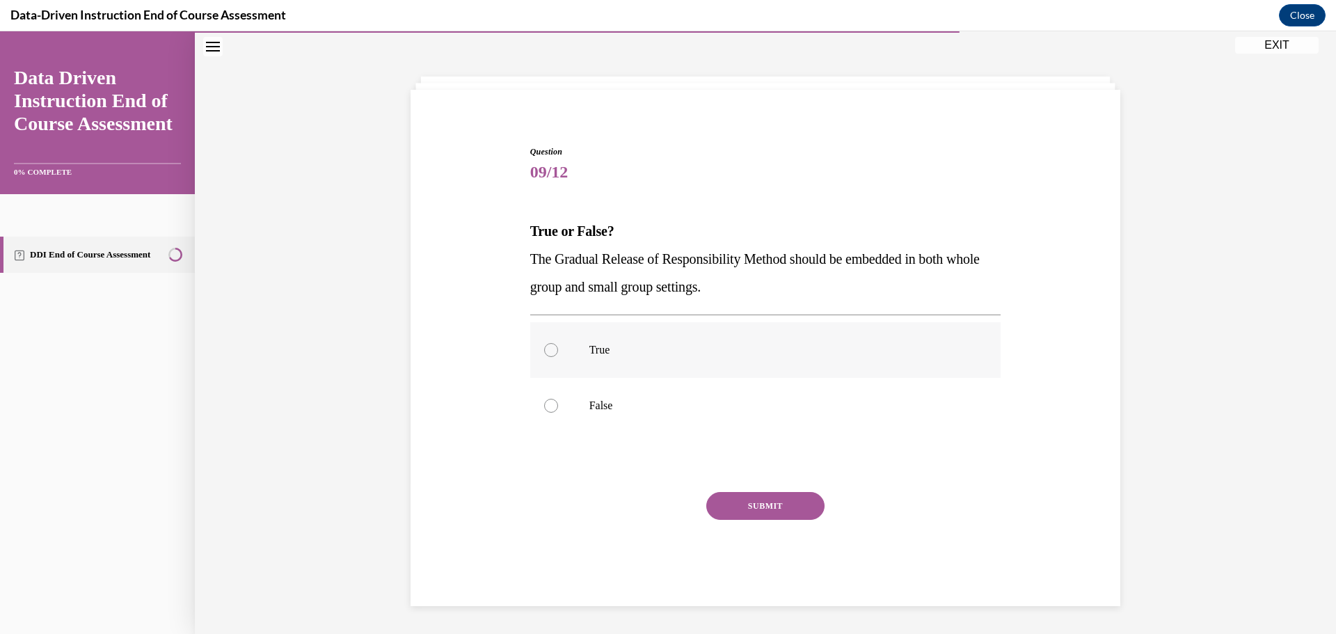
click at [746, 355] on p "True" at bounding box center [777, 350] width 377 height 14
click at [558, 355] on input "True" at bounding box center [551, 350] width 14 height 14
radio input "true"
click at [751, 503] on button "SUBMIT" at bounding box center [765, 506] width 118 height 28
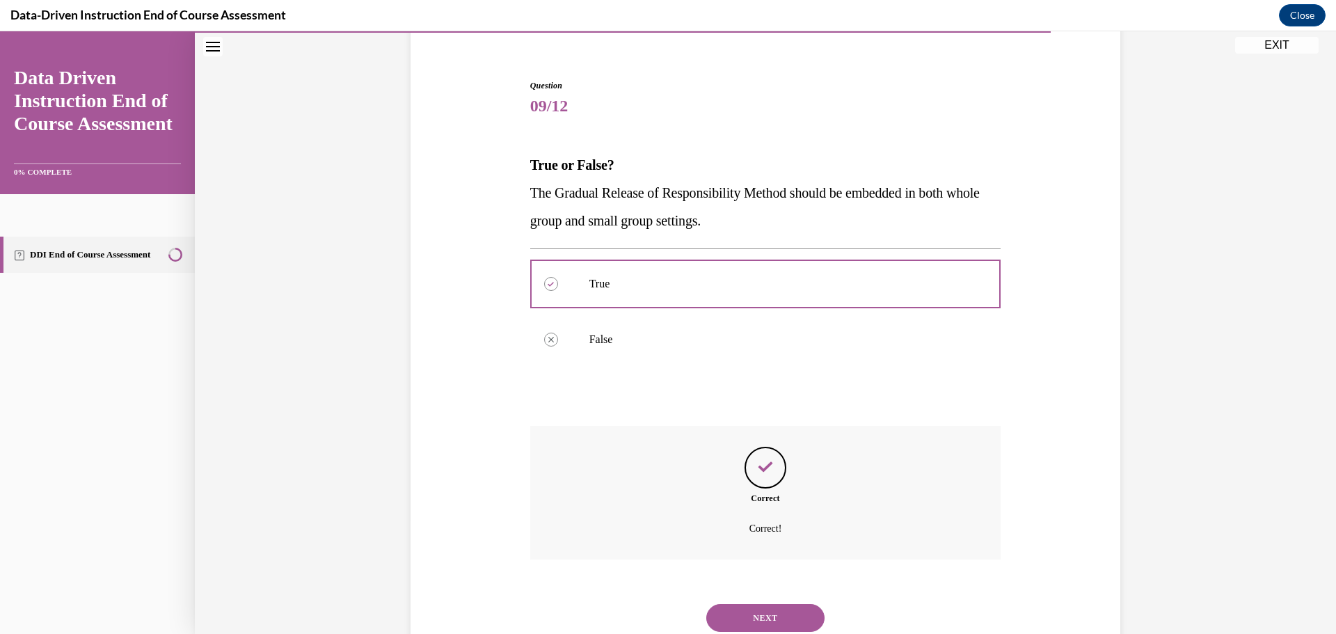
scroll to position [161, 0]
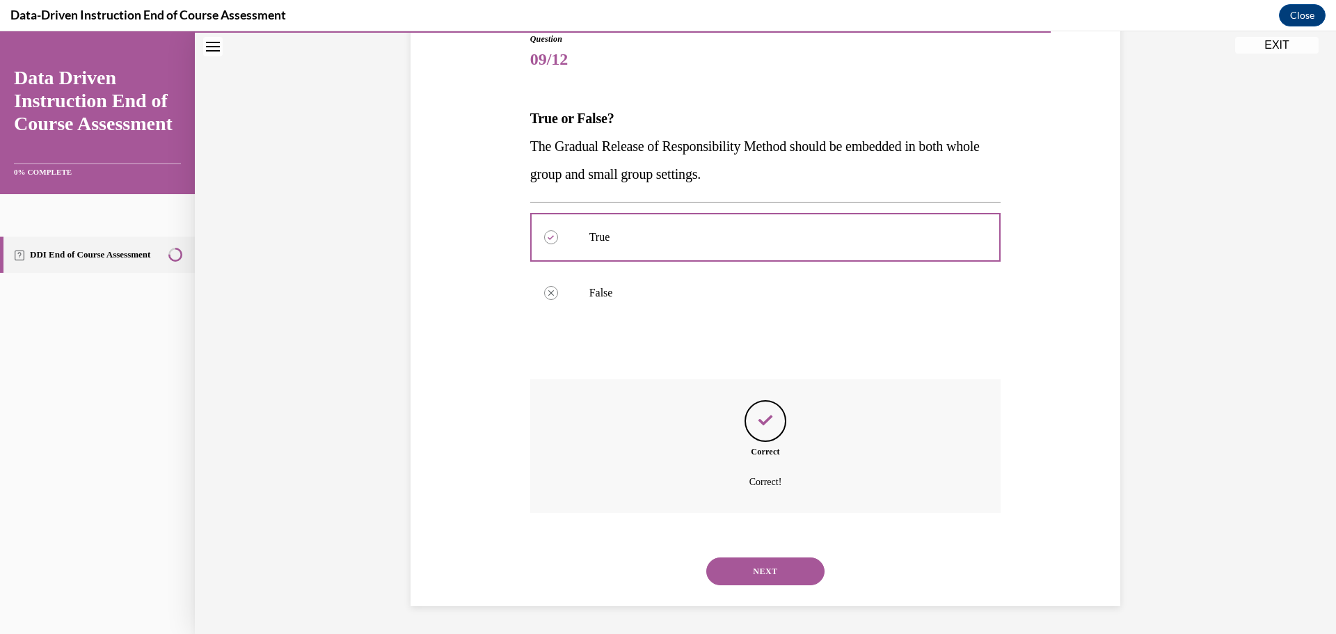
click at [775, 570] on button "NEXT" at bounding box center [765, 571] width 118 height 28
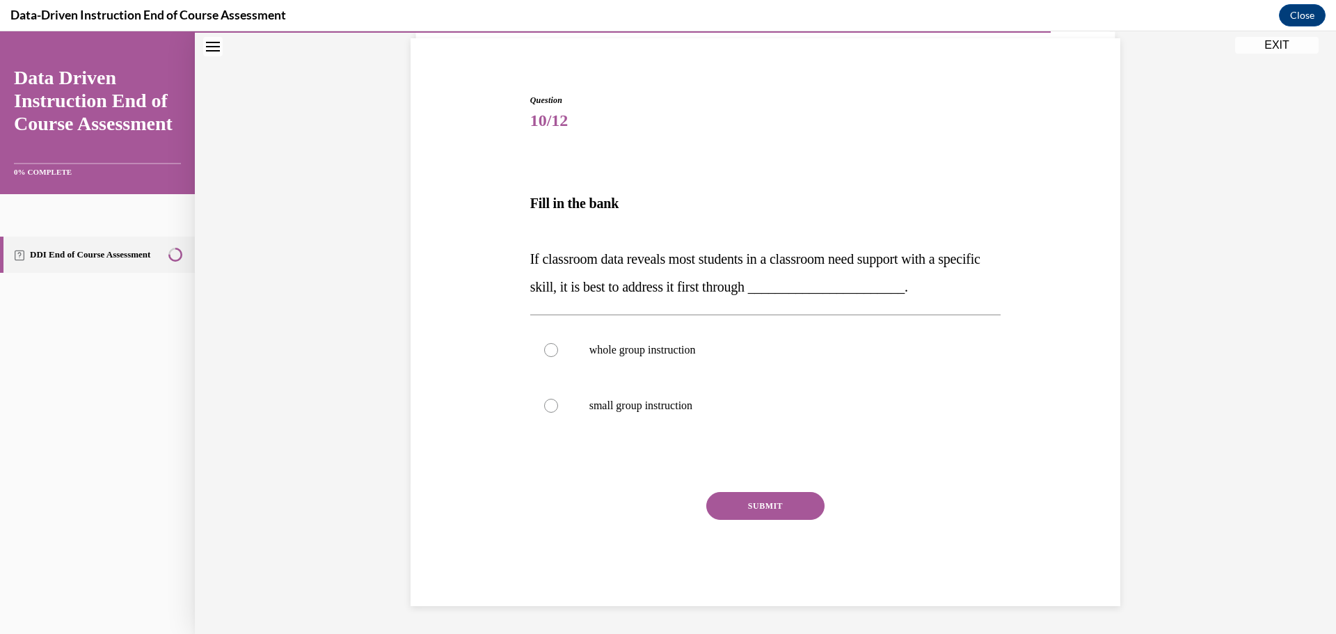
scroll to position [99, 0]
click at [668, 353] on p "whole group instruction" at bounding box center [777, 350] width 377 height 14
click at [558, 353] on input "whole group instruction" at bounding box center [551, 350] width 14 height 14
radio input "true"
click at [755, 500] on button "SUBMIT" at bounding box center [765, 506] width 118 height 28
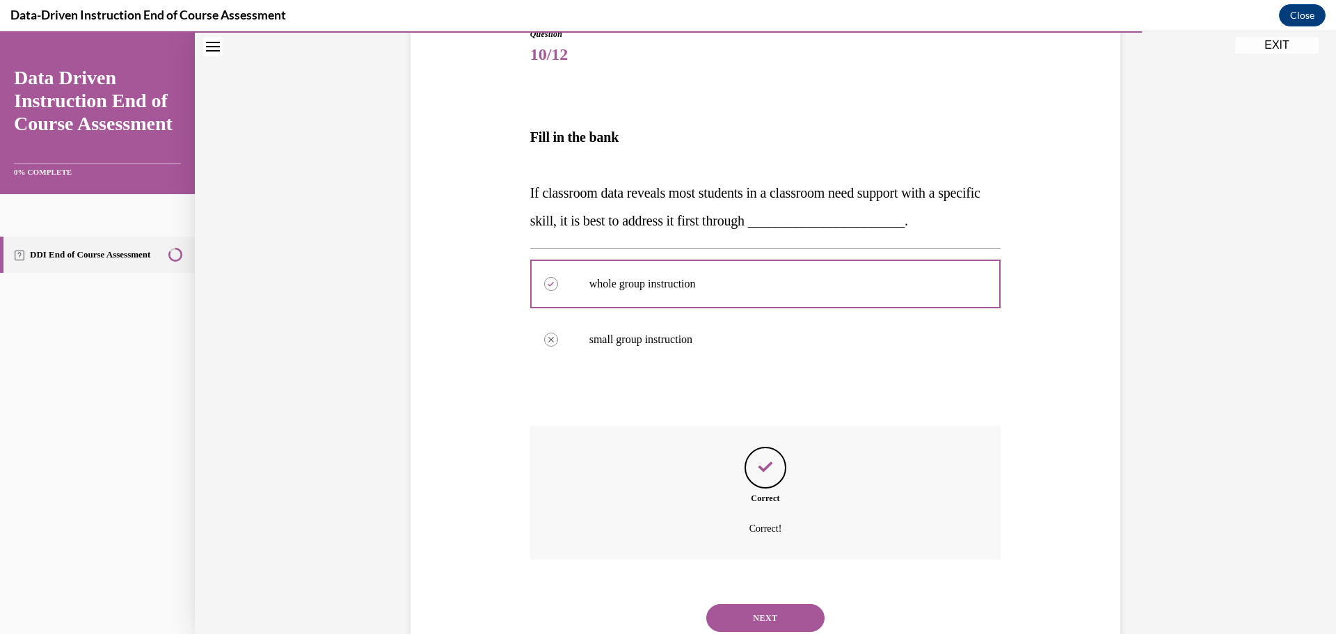
scroll to position [212, 0]
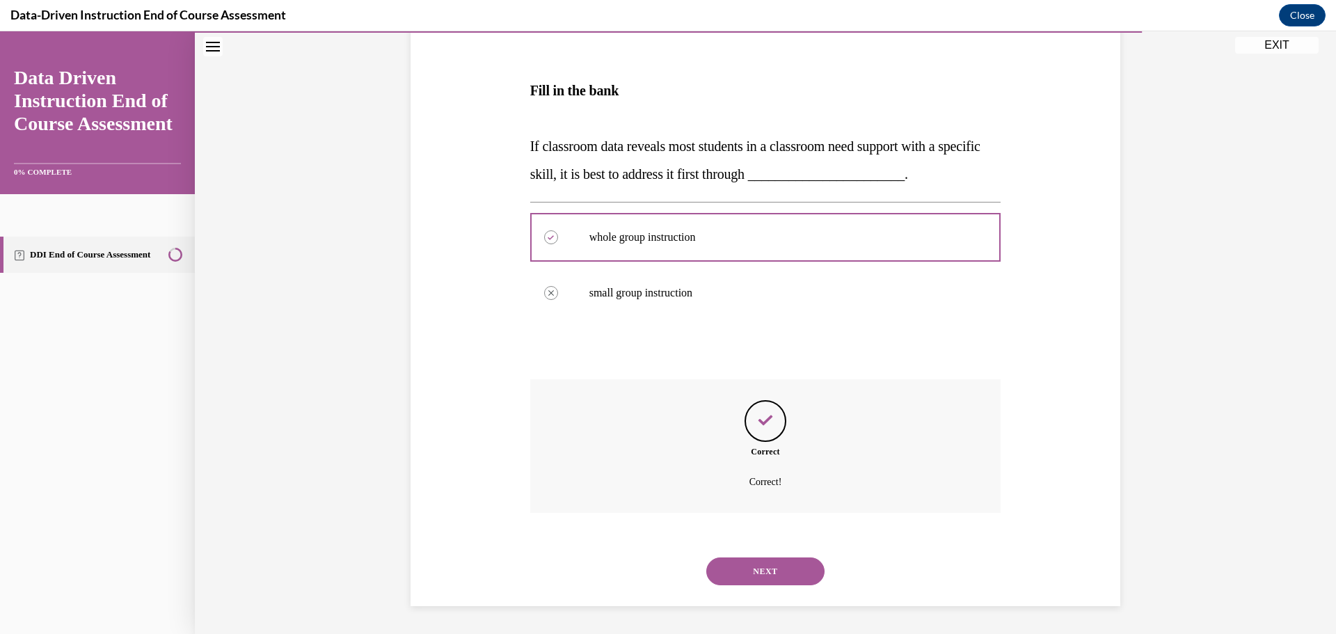
click at [761, 566] on button "NEXT" at bounding box center [765, 571] width 118 height 28
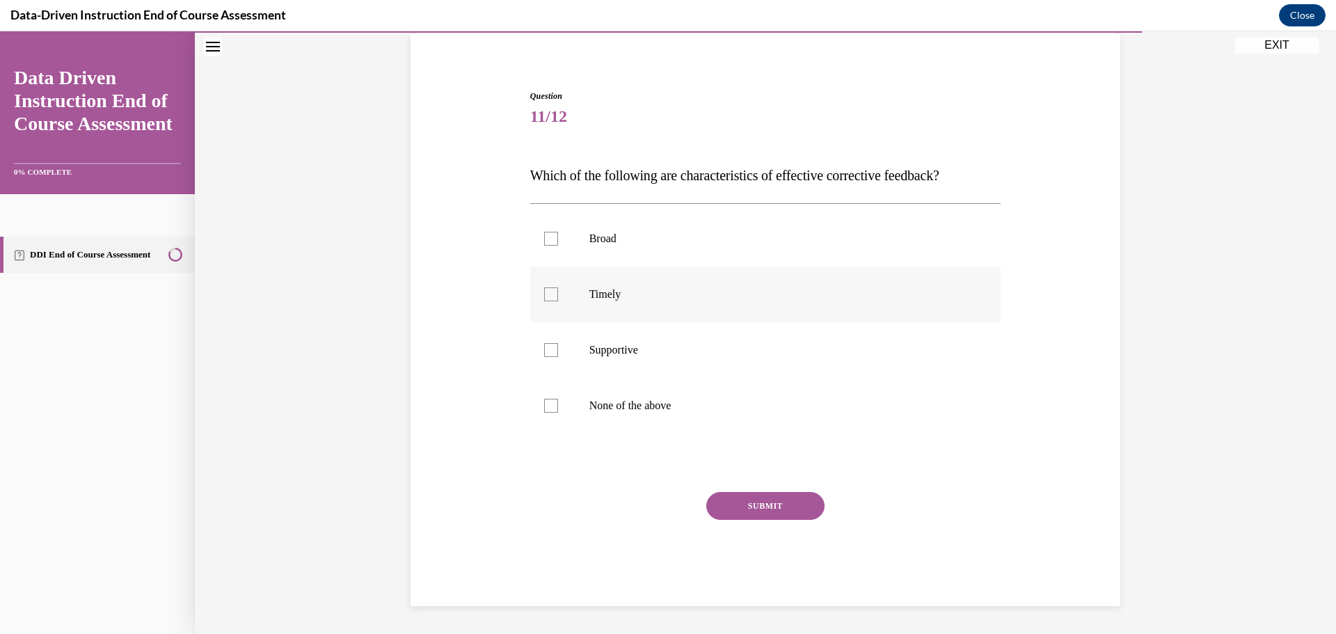
click at [587, 303] on label "Timely" at bounding box center [765, 294] width 471 height 56
click at [558, 301] on input "Timely" at bounding box center [551, 294] width 14 height 14
checkbox input "true"
click at [582, 353] on label "Supportive" at bounding box center [765, 350] width 471 height 56
click at [558, 353] on input "Supportive" at bounding box center [551, 350] width 14 height 14
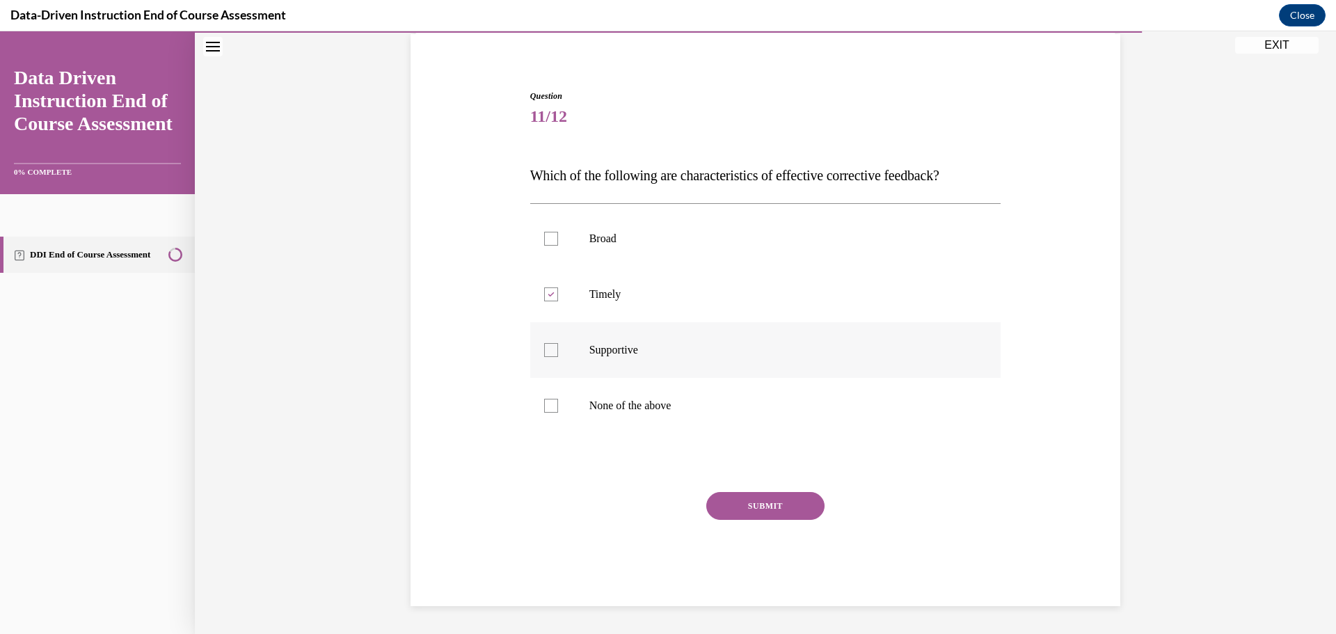
checkbox input "true"
click at [739, 508] on button "SUBMIT" at bounding box center [765, 506] width 118 height 28
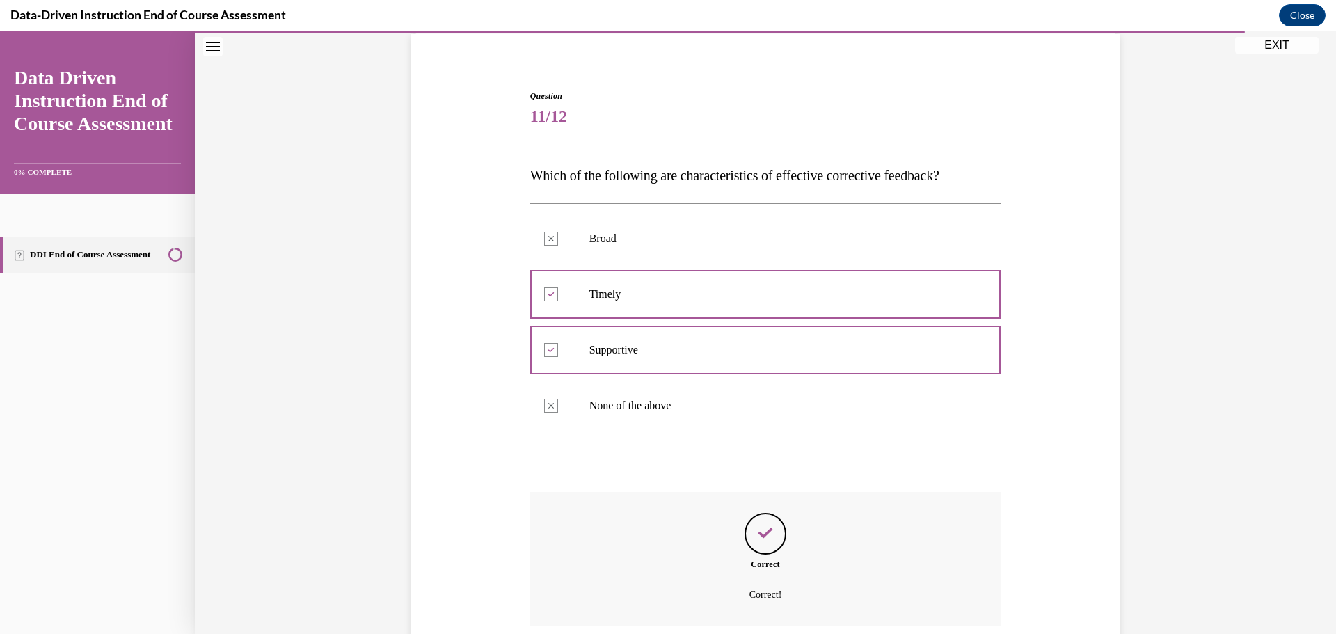
scroll to position [216, 0]
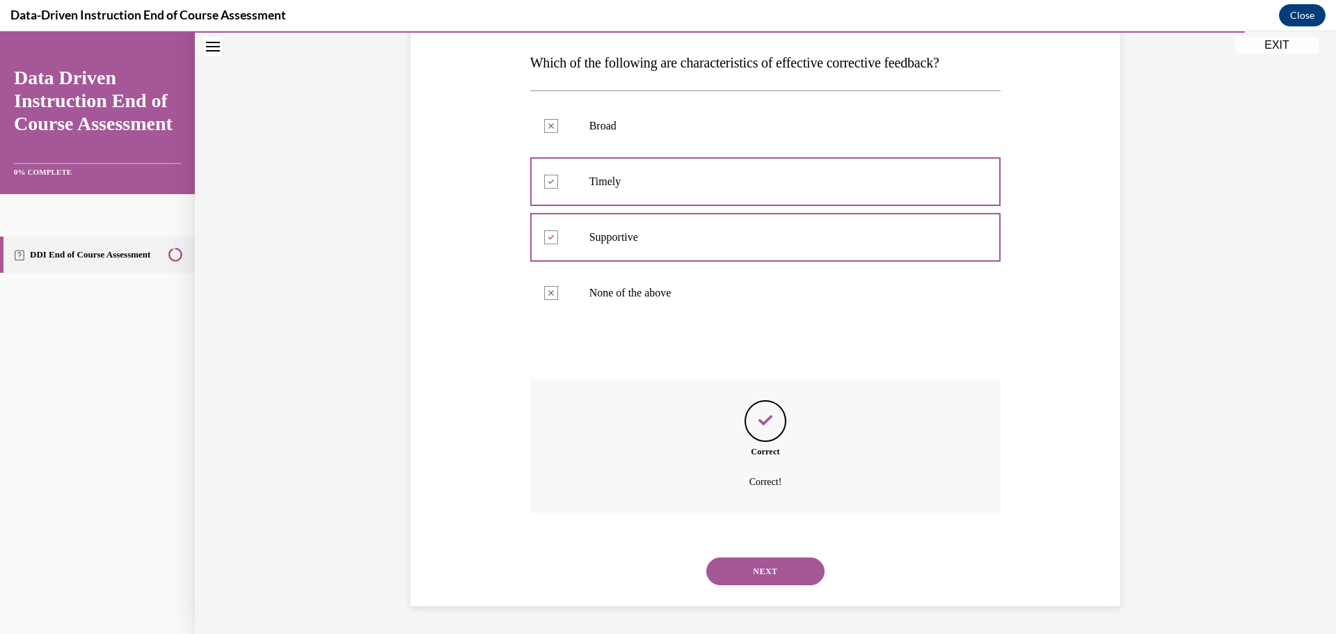
click at [756, 559] on button "NEXT" at bounding box center [765, 571] width 118 height 28
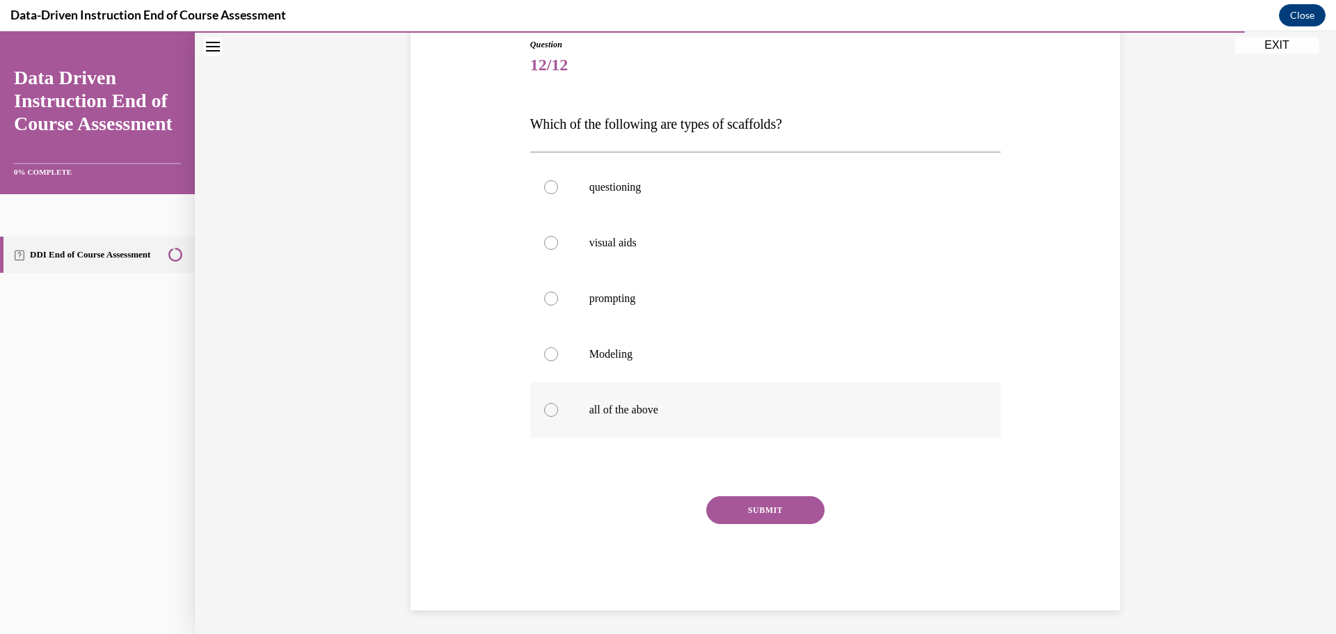
click at [603, 415] on p "all of the above" at bounding box center [777, 410] width 377 height 14
click at [558, 415] on input "all of the above" at bounding box center [551, 410] width 14 height 14
radio input "true"
click at [751, 512] on button "SUBMIT" at bounding box center [765, 510] width 118 height 28
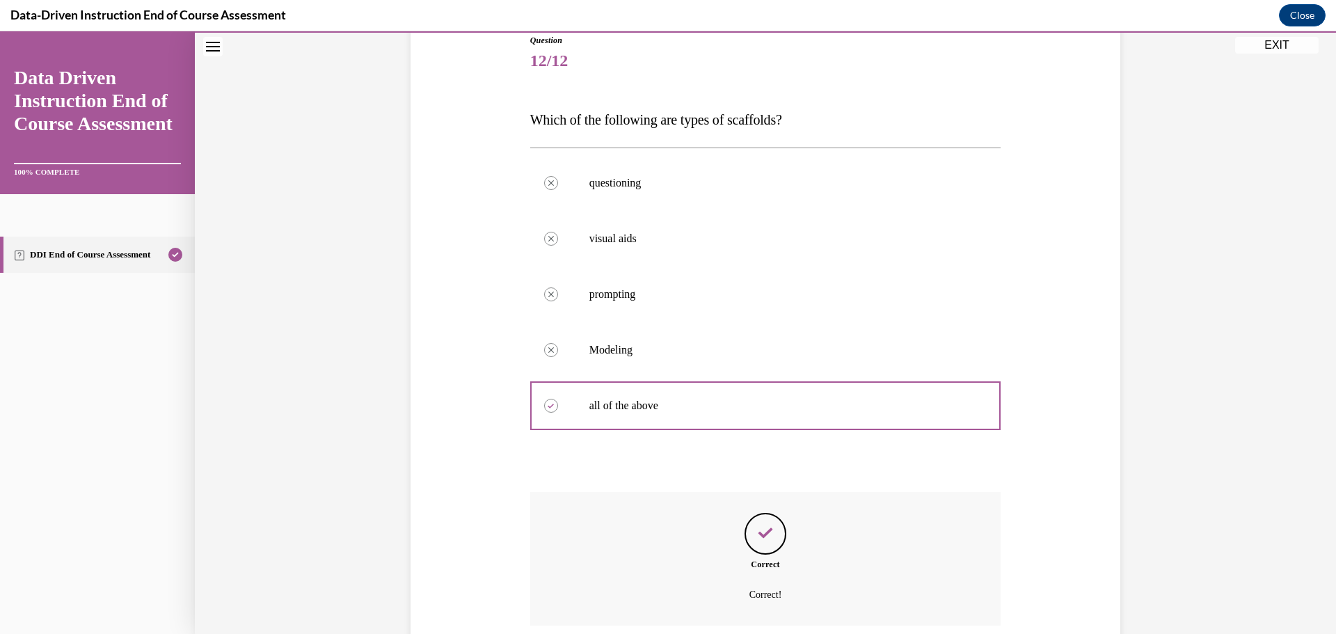
scroll to position [272, 0]
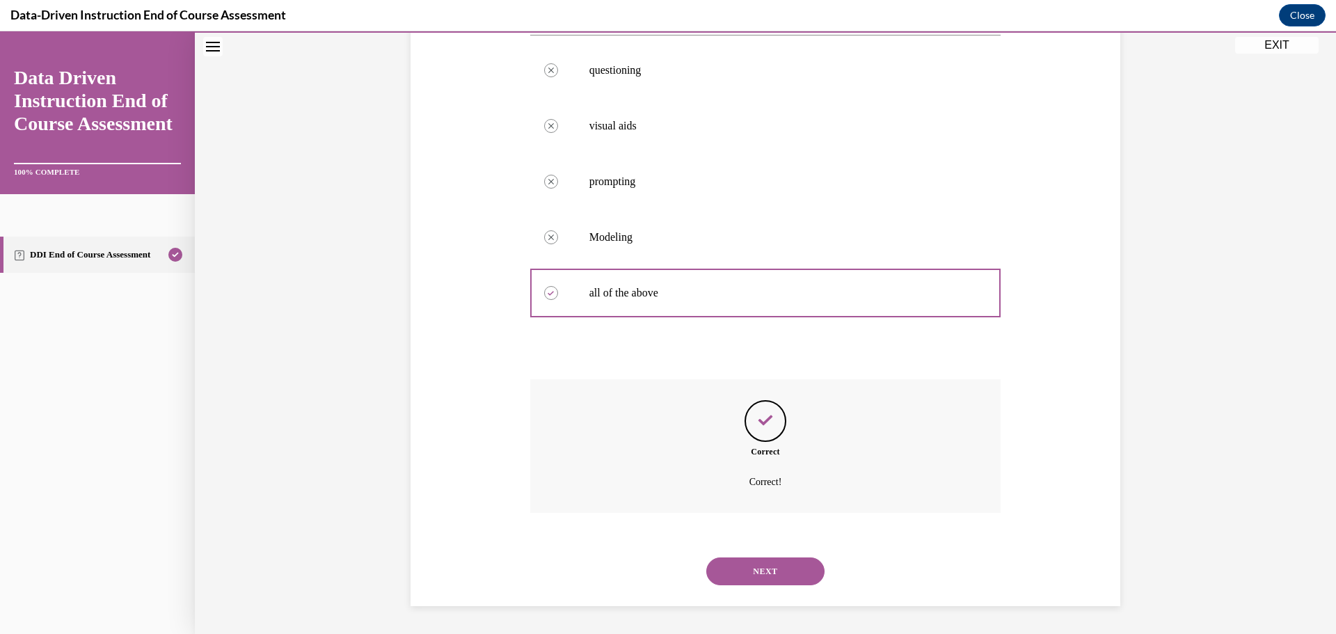
click at [752, 565] on button "NEXT" at bounding box center [765, 571] width 118 height 28
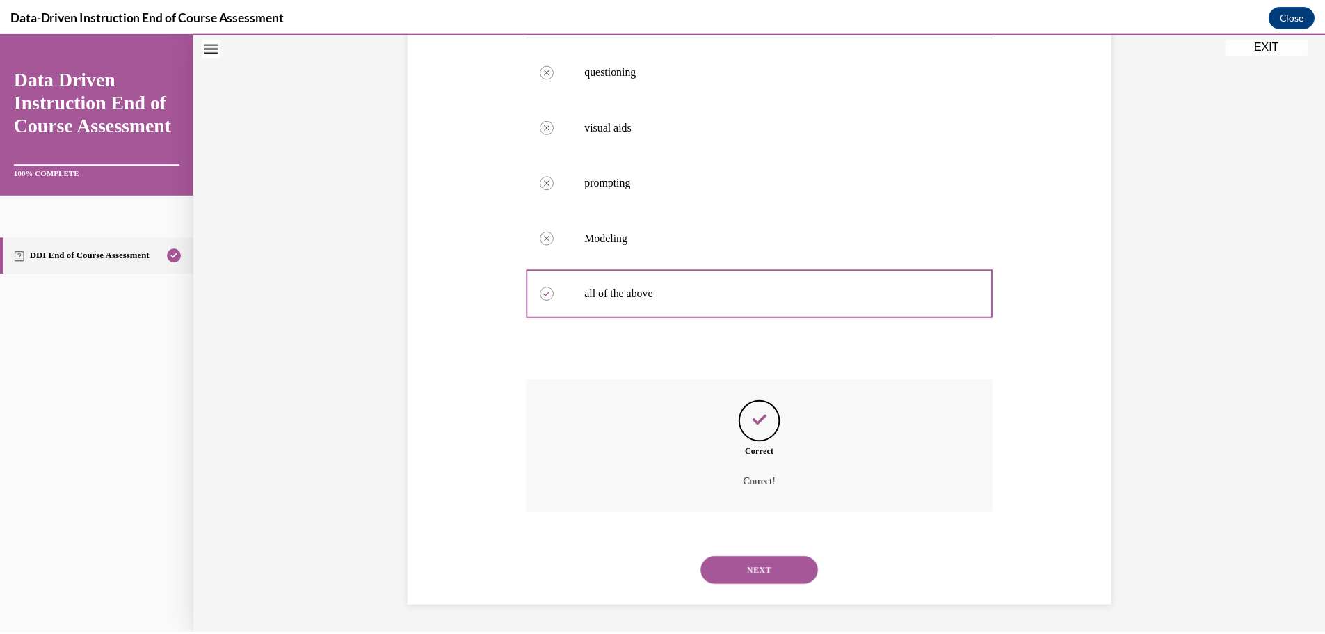
scroll to position [111, 0]
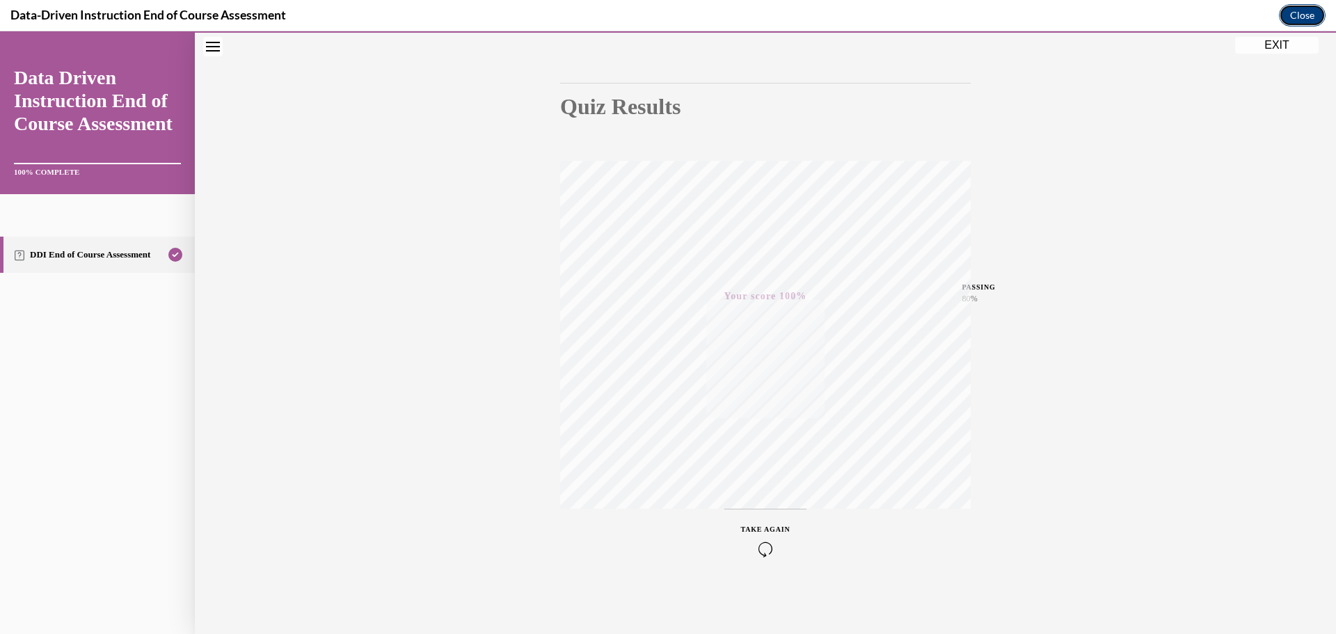
click at [1303, 6] on button "Close" at bounding box center [1301, 15] width 47 height 22
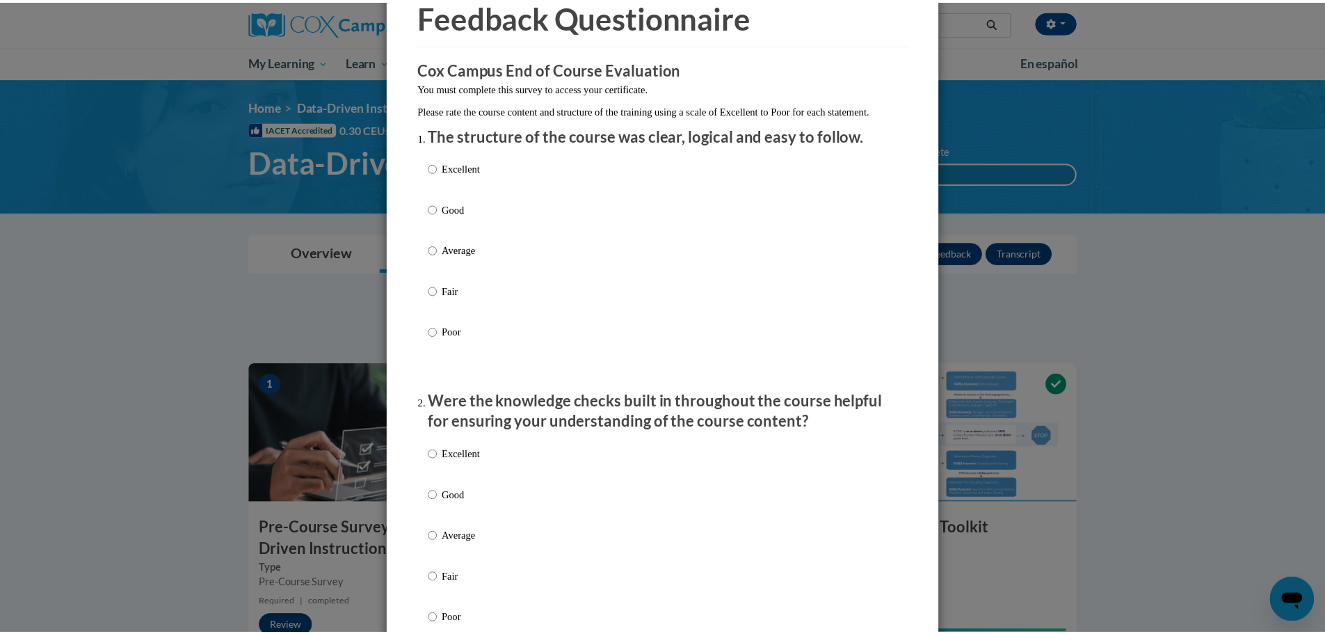
scroll to position [0, 0]
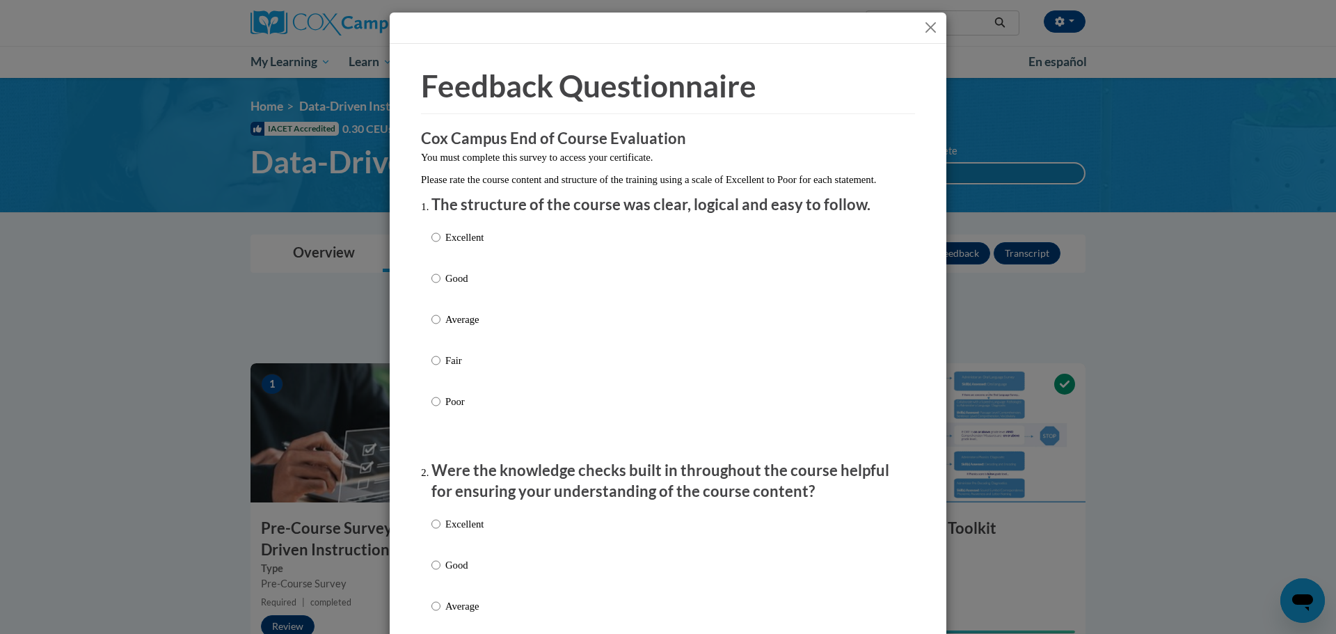
click at [931, 30] on button "Close" at bounding box center [930, 27] width 17 height 17
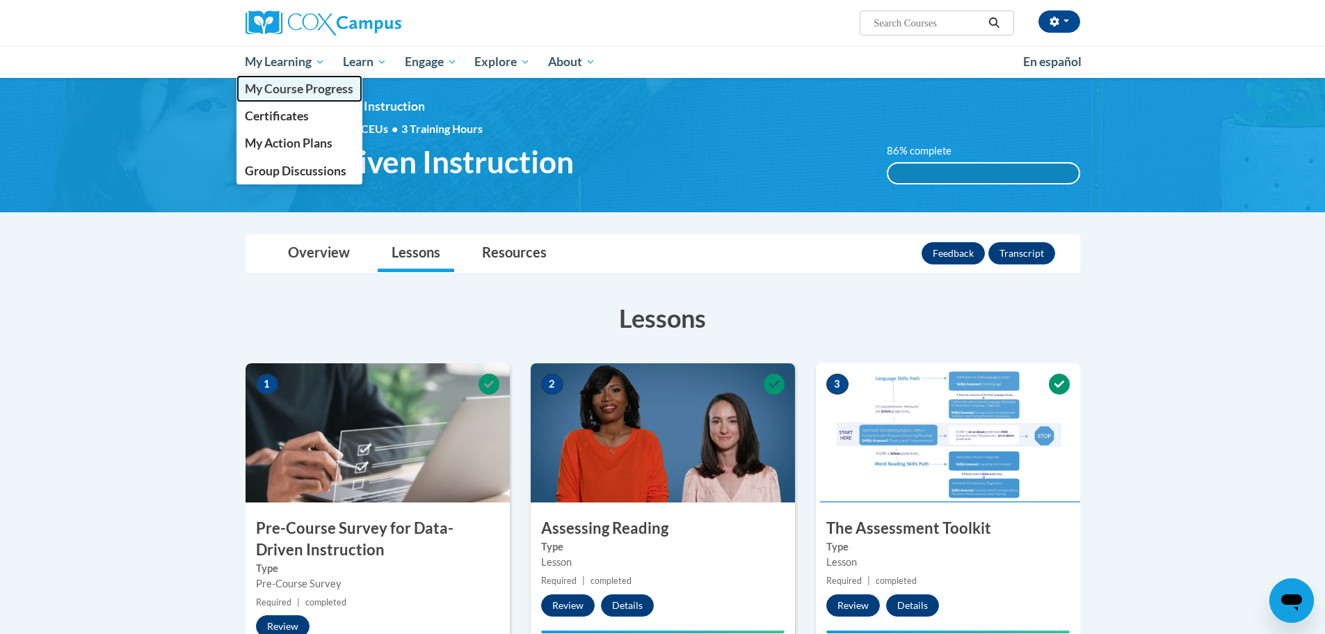
click at [305, 86] on span "My Course Progress" at bounding box center [299, 88] width 109 height 15
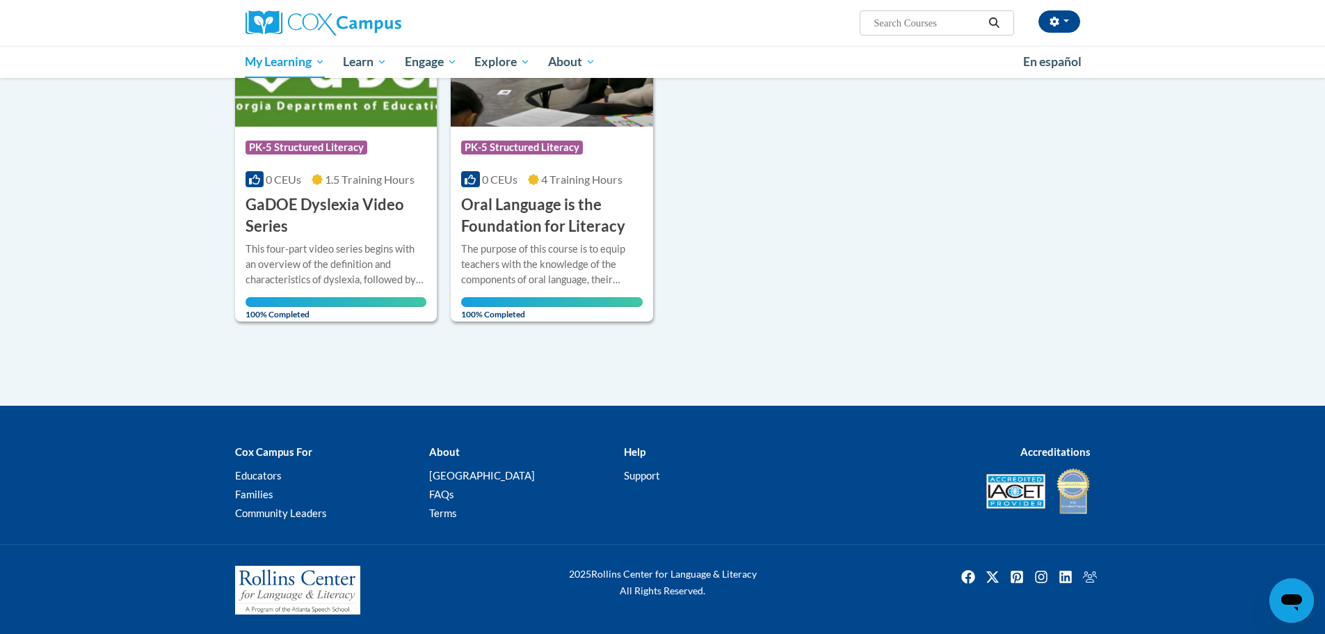
scroll to position [978, 0]
